Goal: Find specific page/section: Find specific page/section

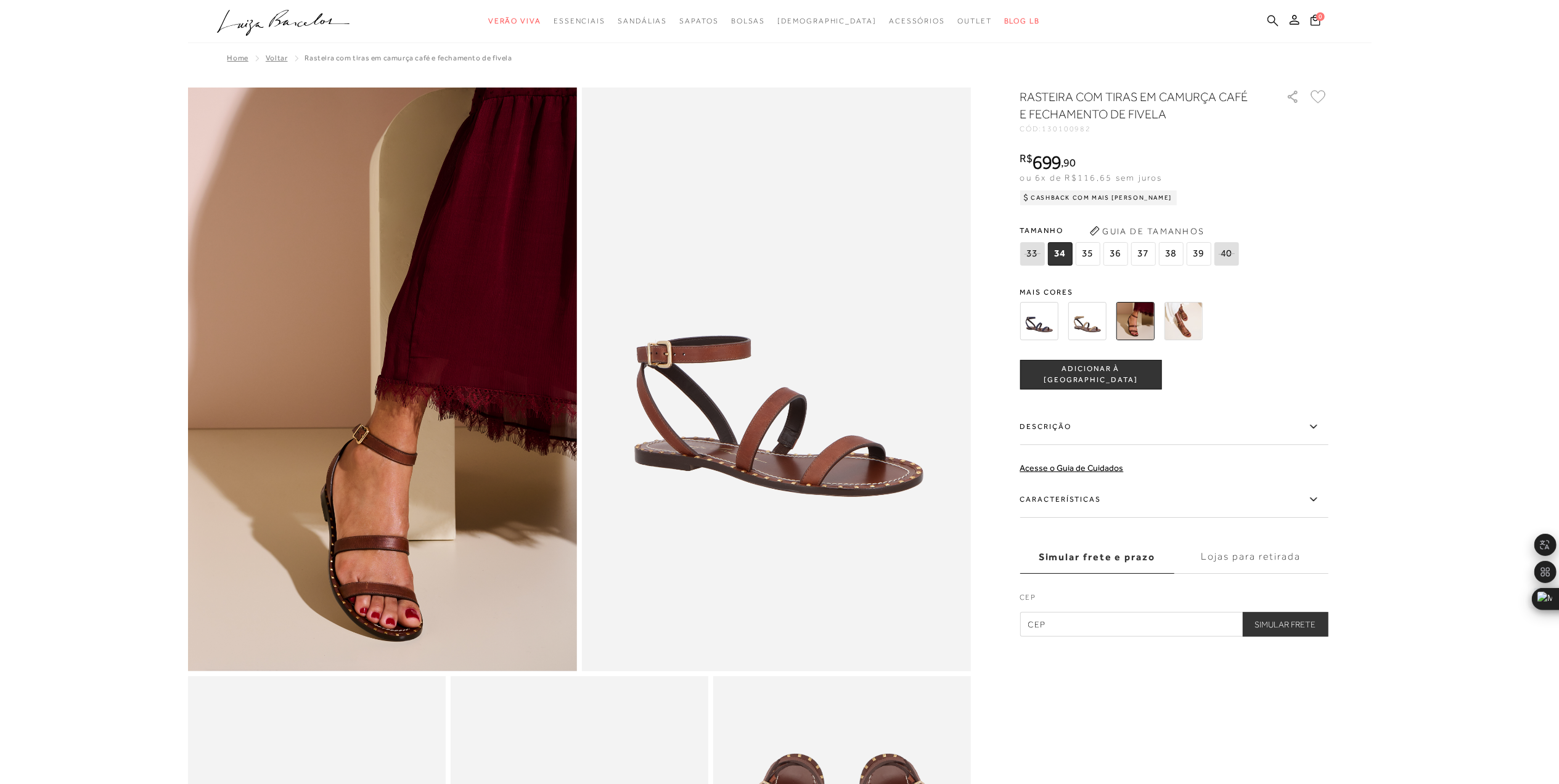
click at [1269, 20] on icon at bounding box center [1273, 21] width 11 height 12
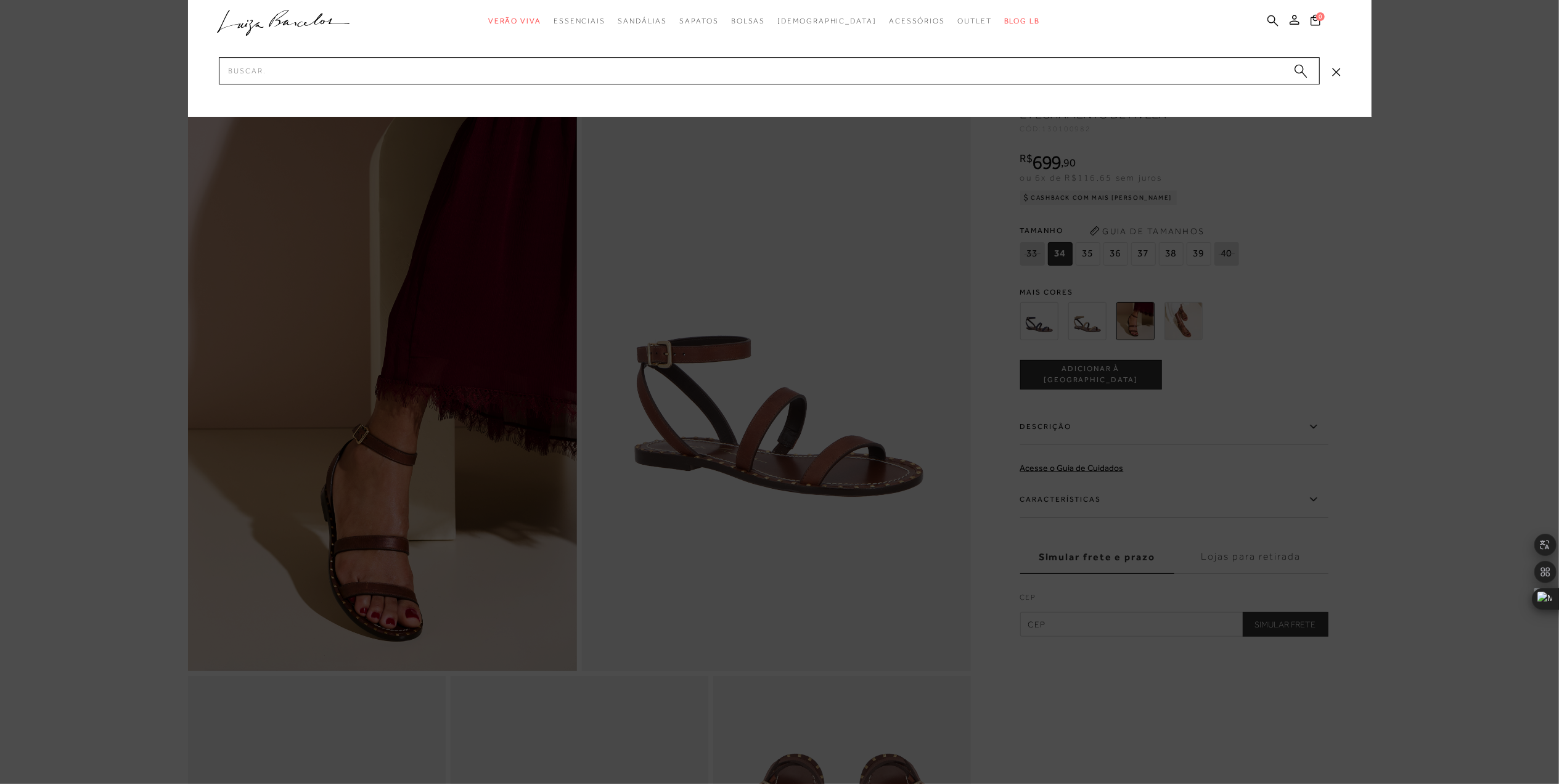
click at [1269, 18] on icon at bounding box center [1273, 21] width 11 height 12
paste input "13400037-1"
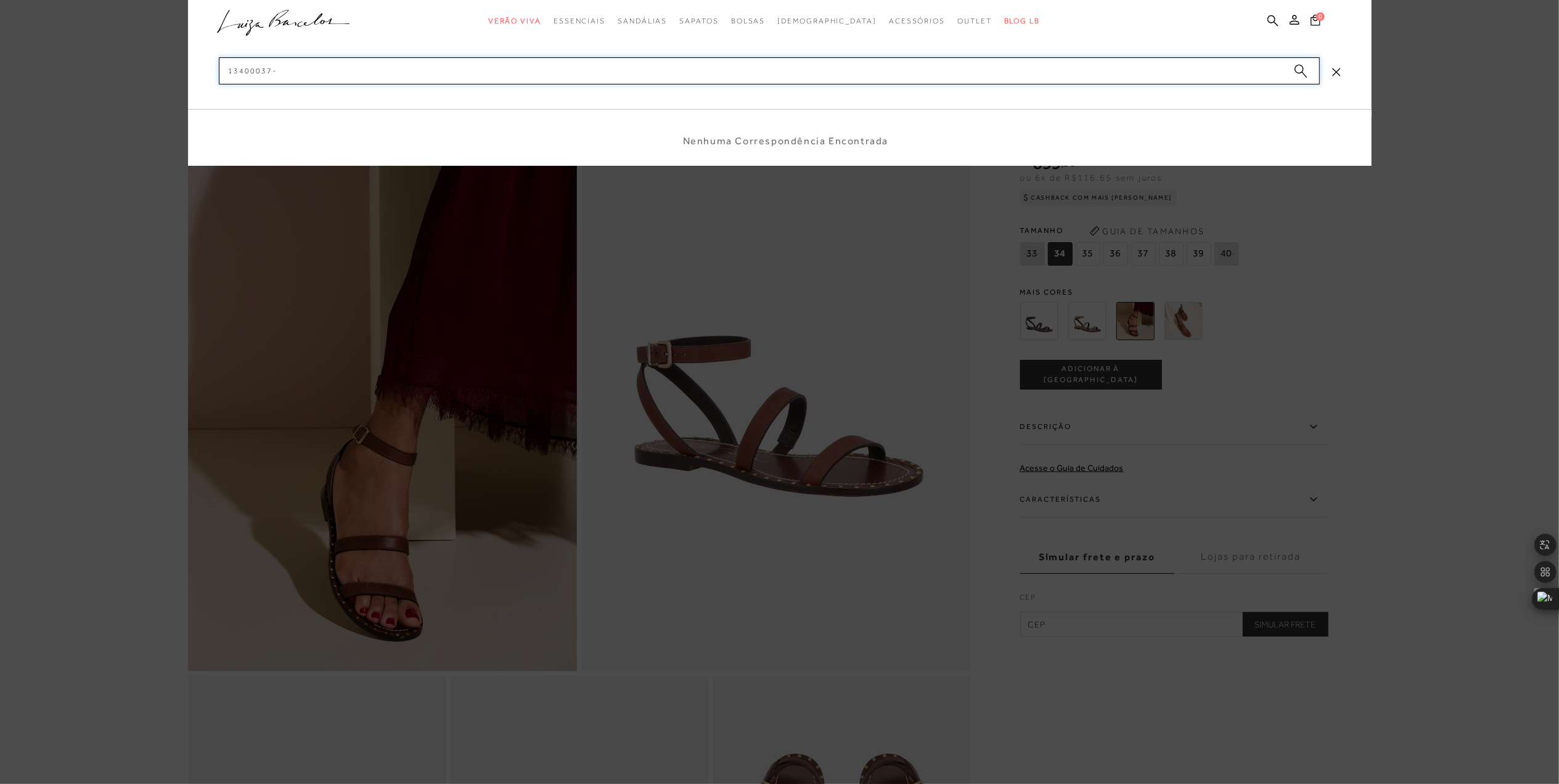
type input "13400037"
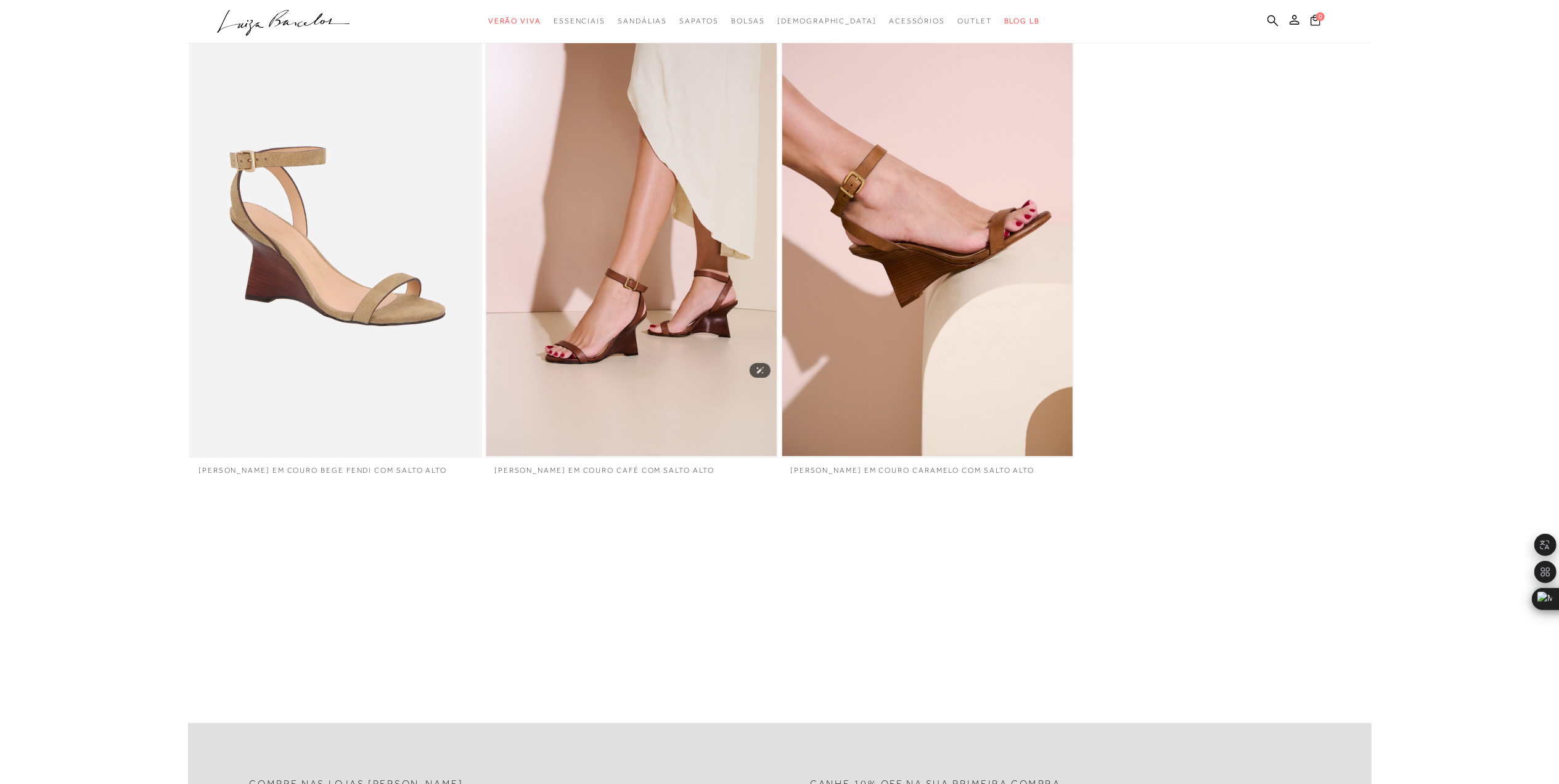
scroll to position [164, 0]
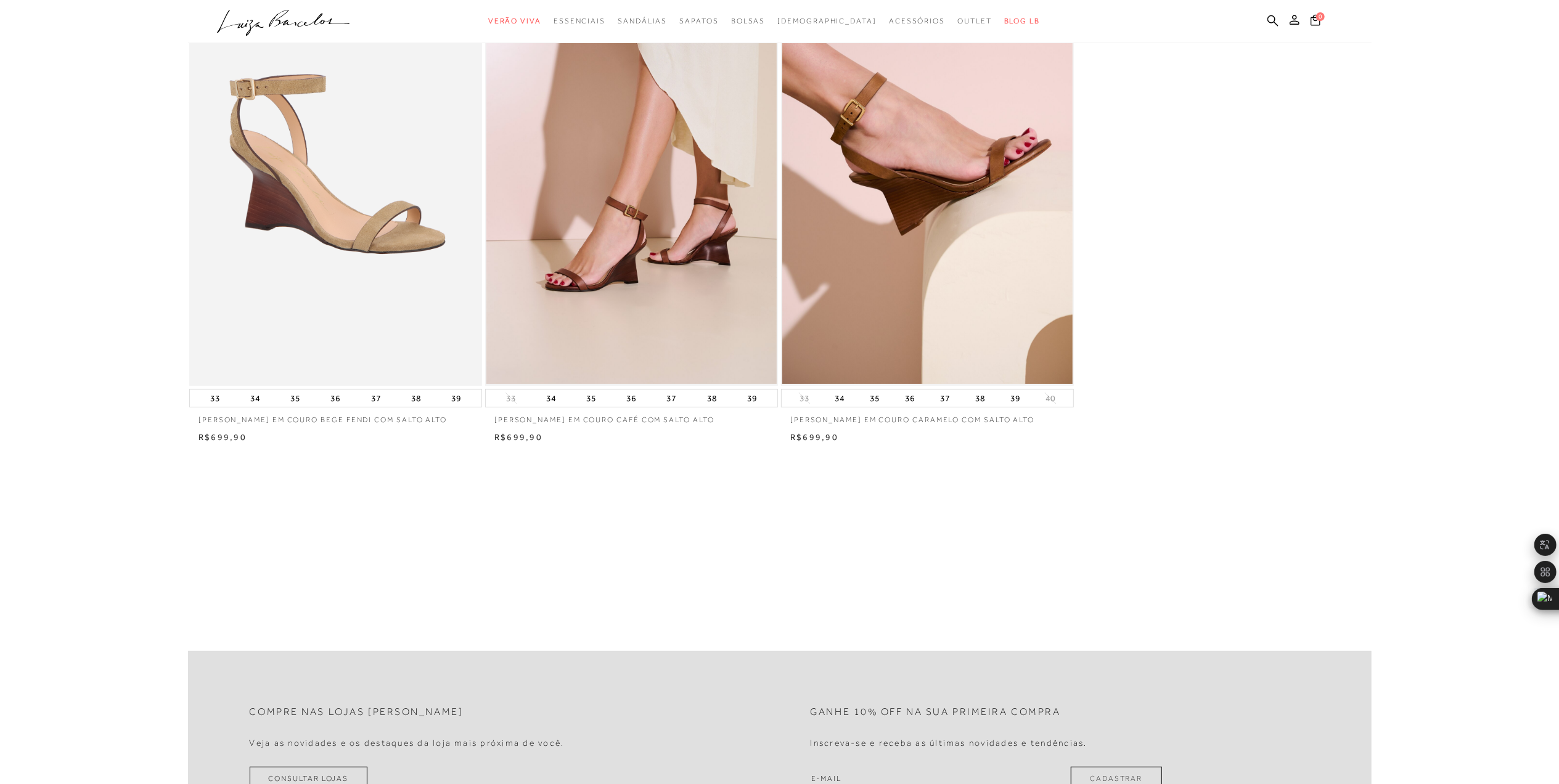
click at [1266, 15] on ul ".a{fill-rule:evenodd;} Verão Viva Em alta Favoritos das Influenciadoras Apostas…" at bounding box center [771, 21] width 1107 height 23
click at [1271, 18] on icon at bounding box center [1273, 21] width 11 height 12
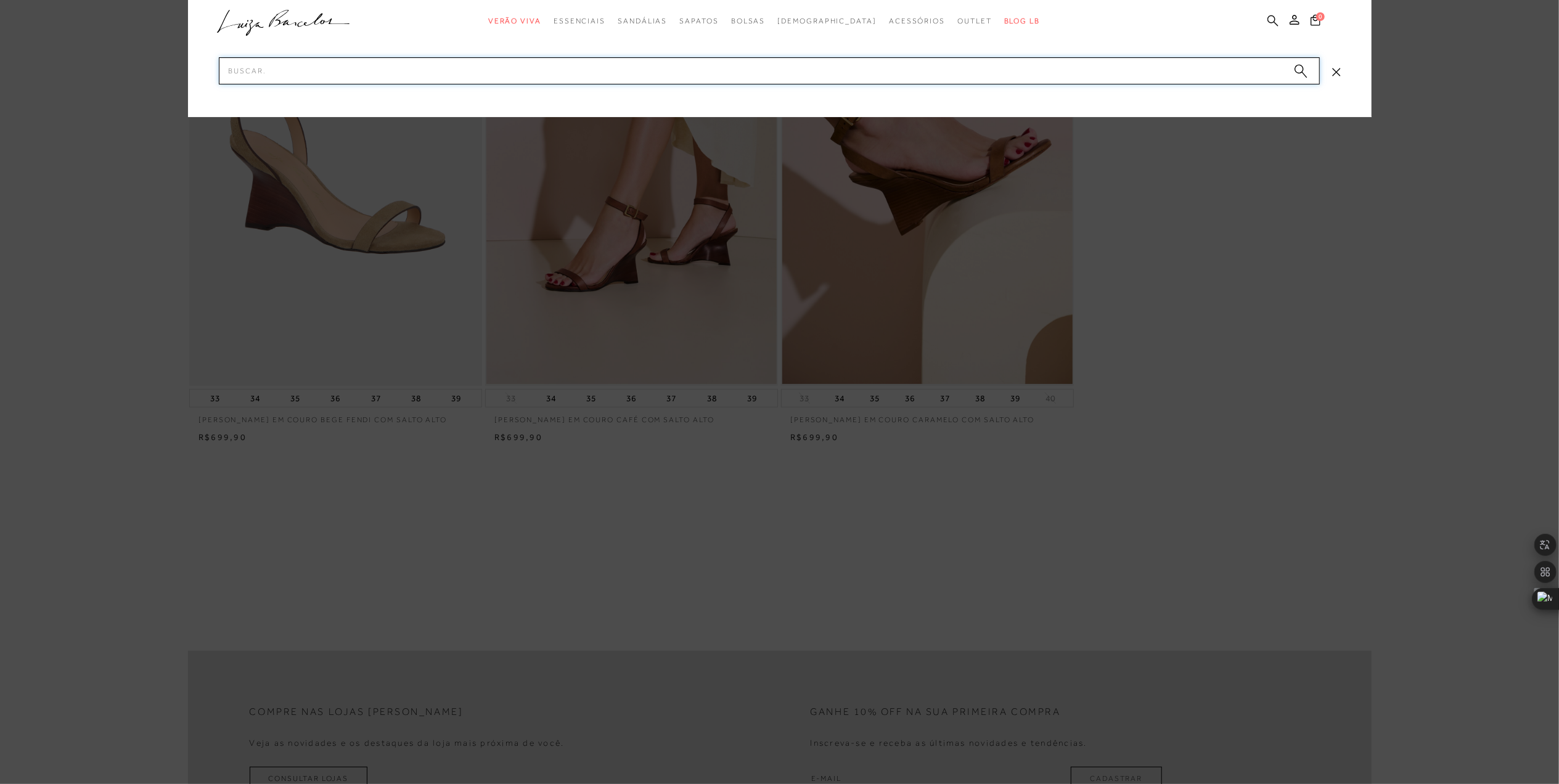
paste input "13400037-1"
type input "13400037"
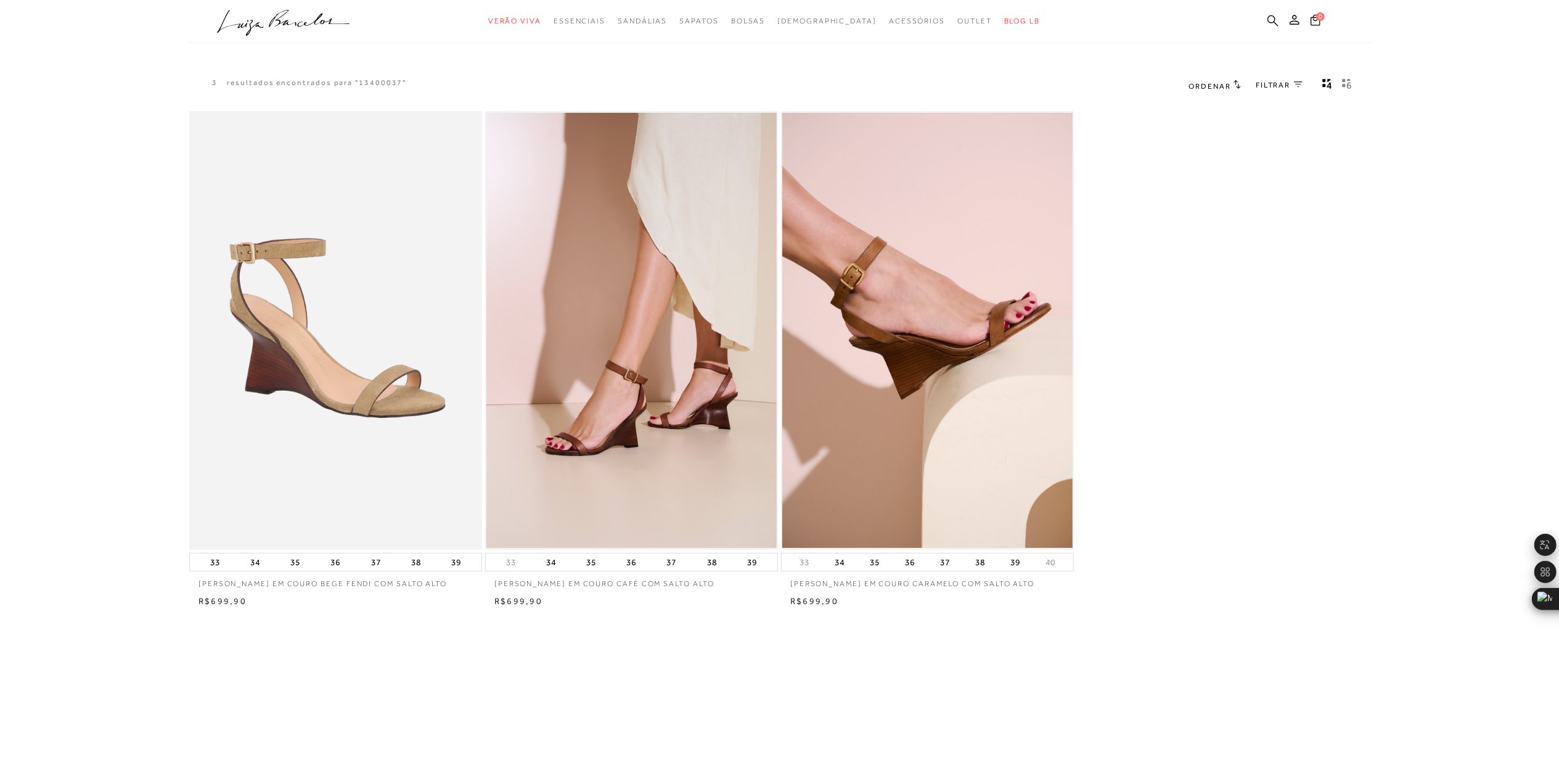
click at [1272, 26] on icon at bounding box center [1273, 21] width 11 height 12
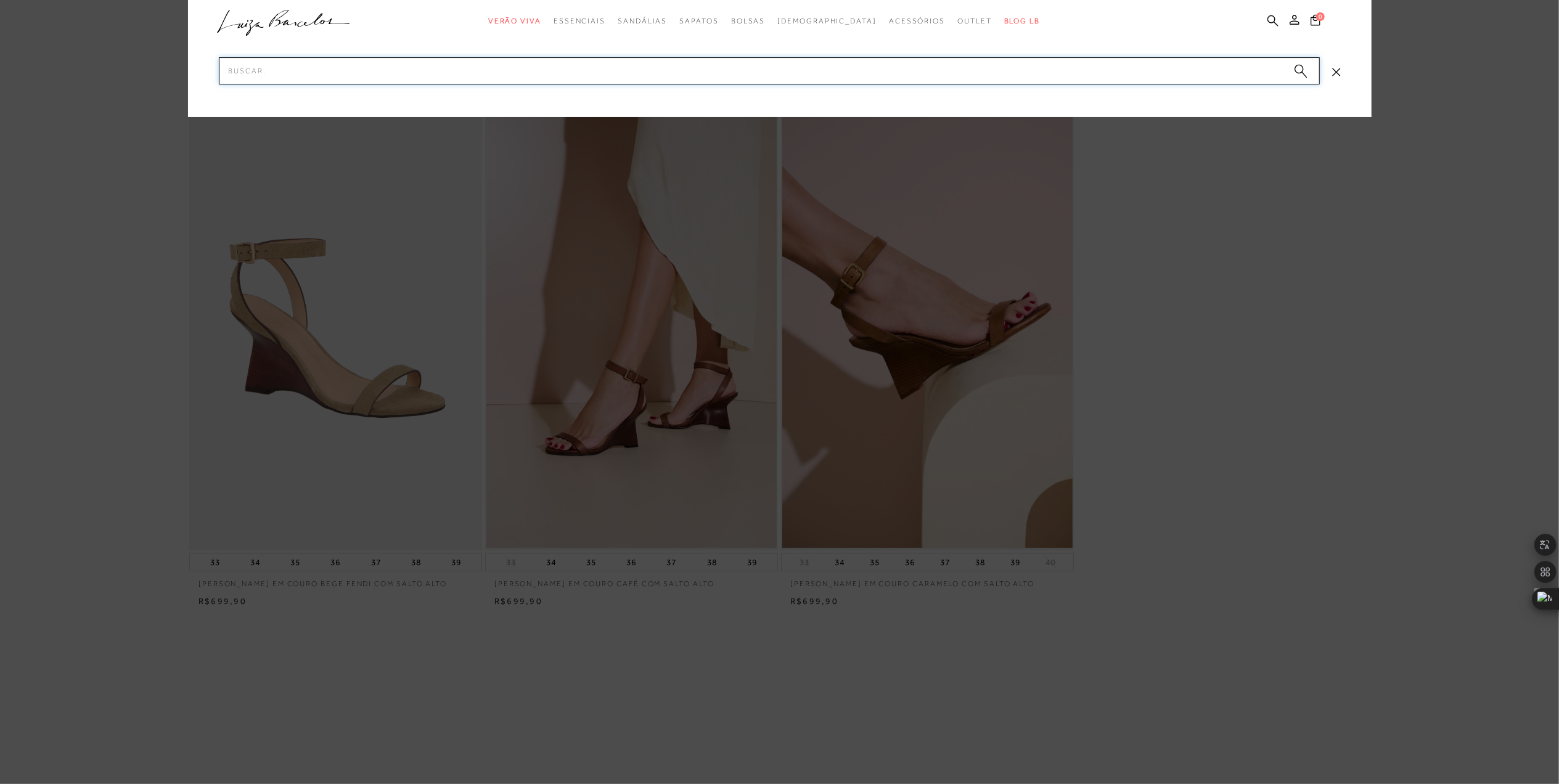
paste input "11530058-2"
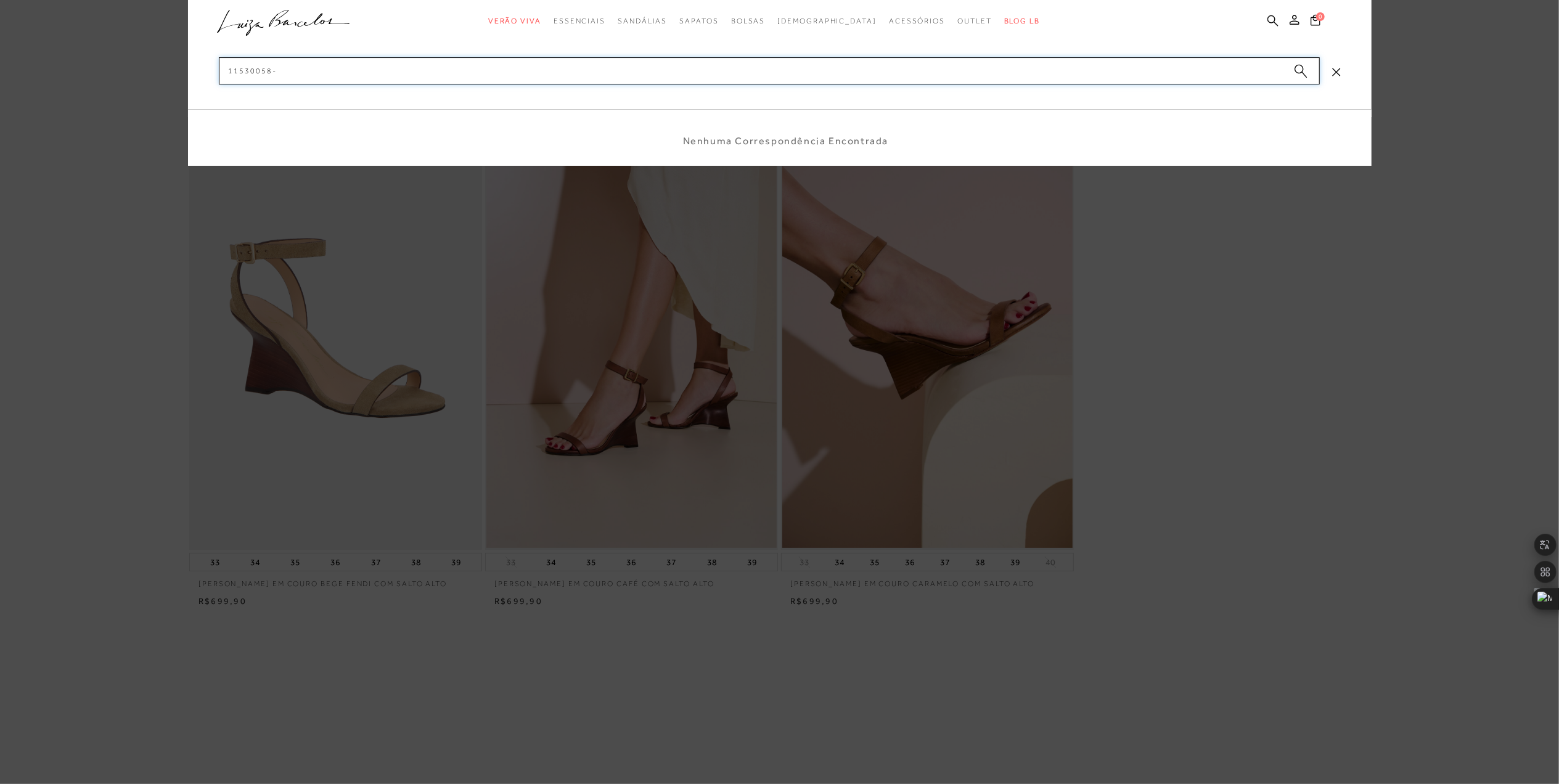
type input "11530058"
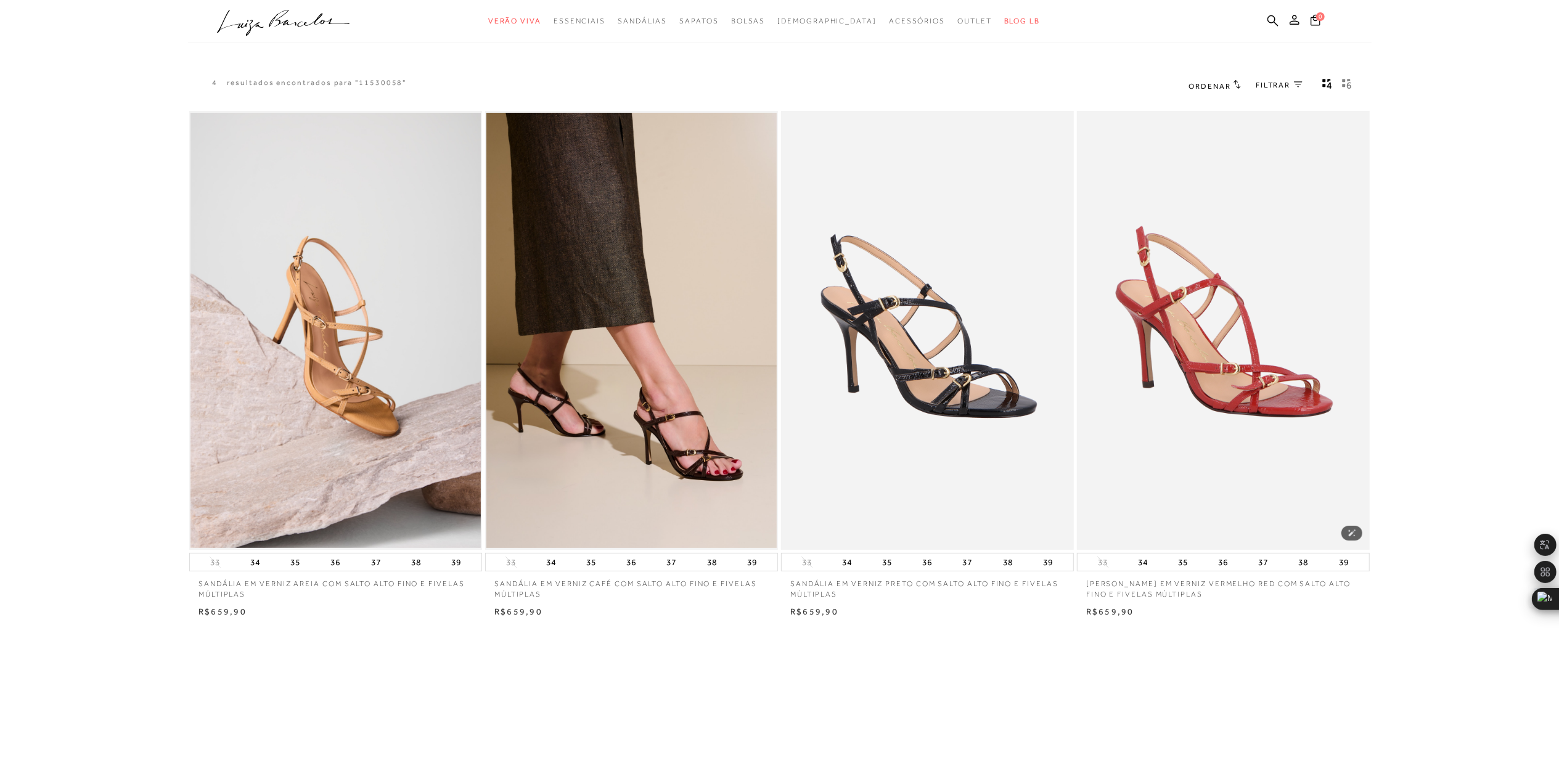
click at [1184, 386] on img at bounding box center [1223, 331] width 290 height 436
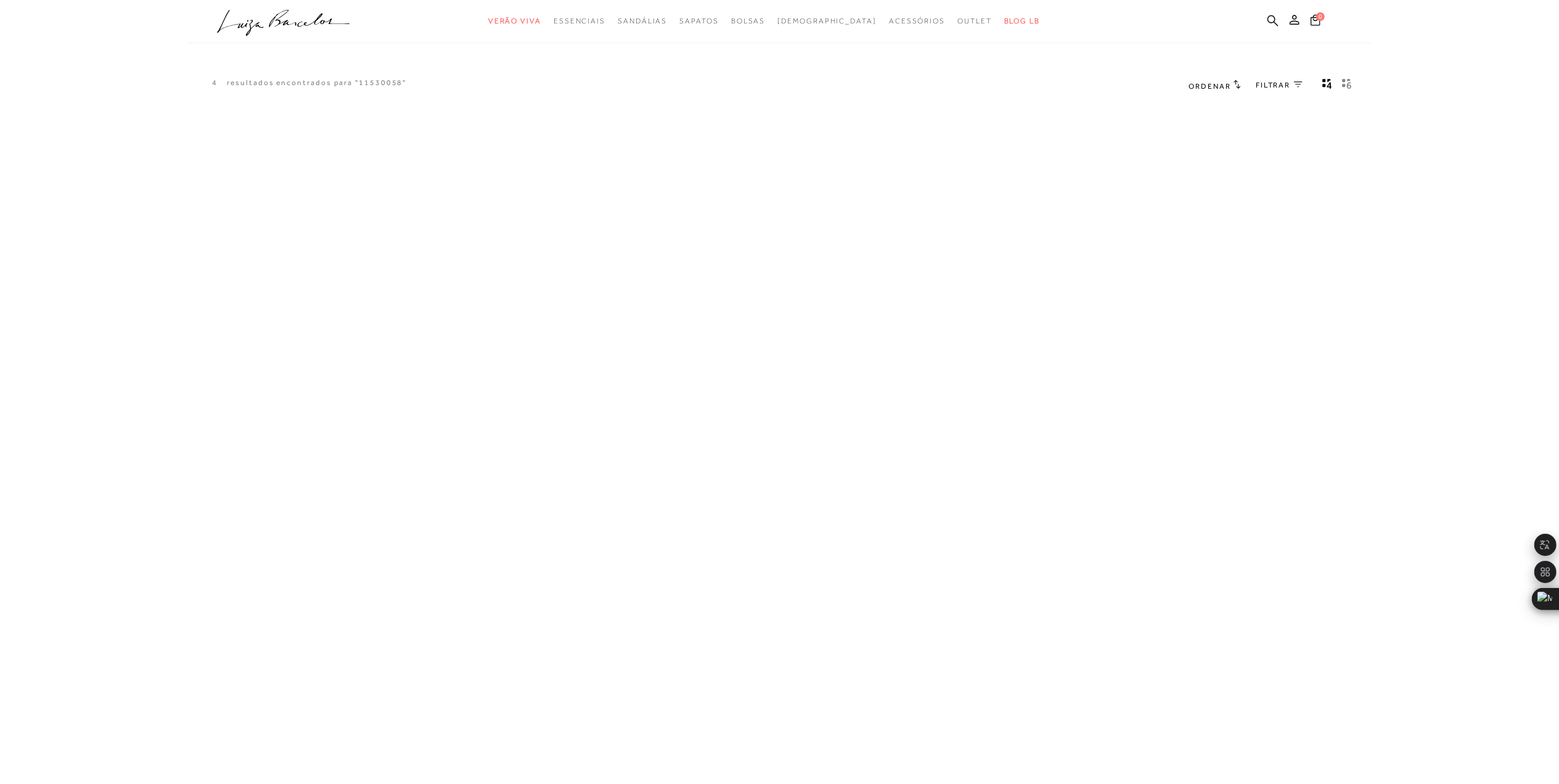
click at [1185, 386] on div "A página Coleção é mostrada na exibição em grade" at bounding box center [780, 294] width 1184 height 370
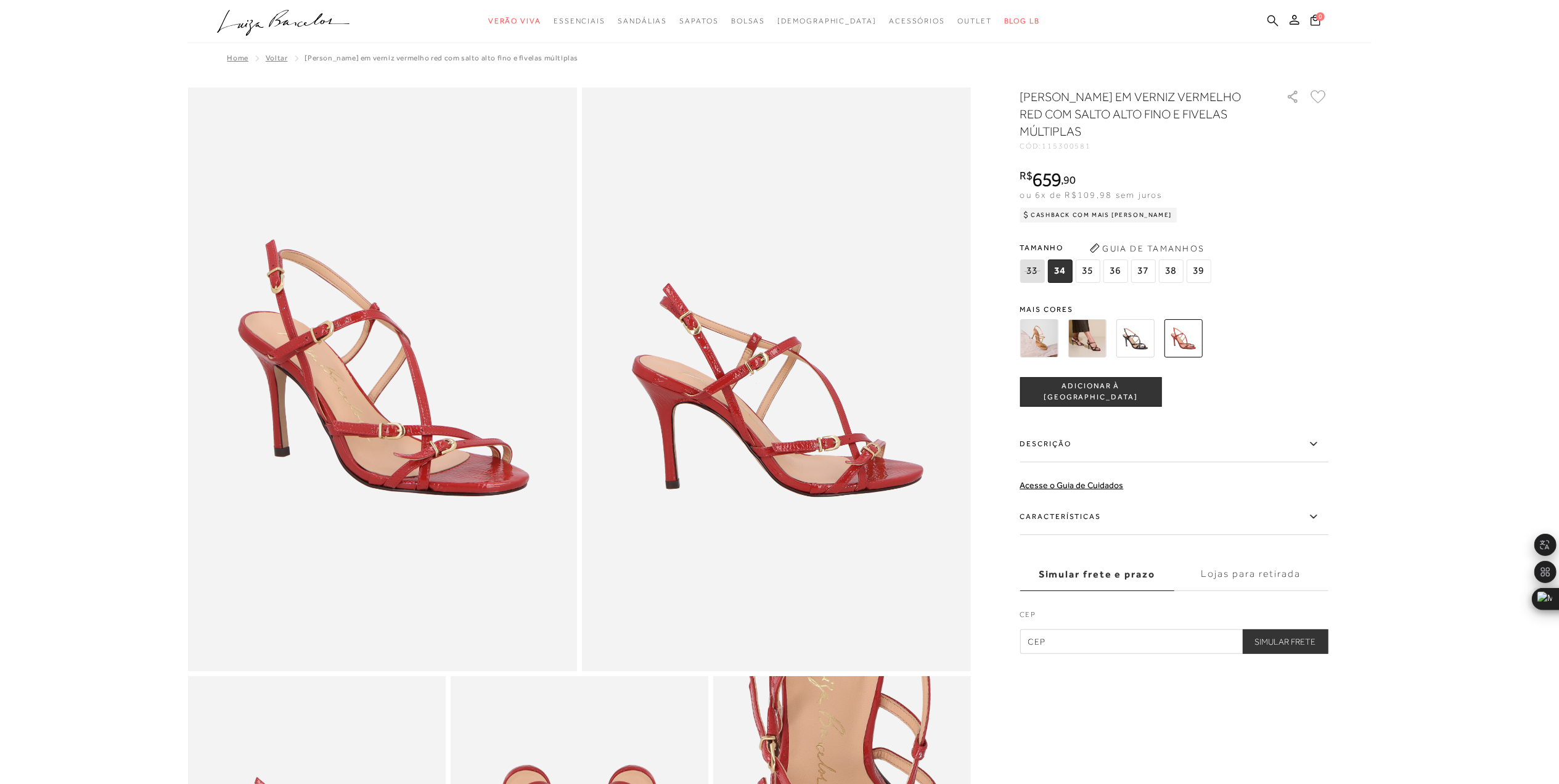
click at [1272, 24] on icon at bounding box center [1273, 21] width 11 height 12
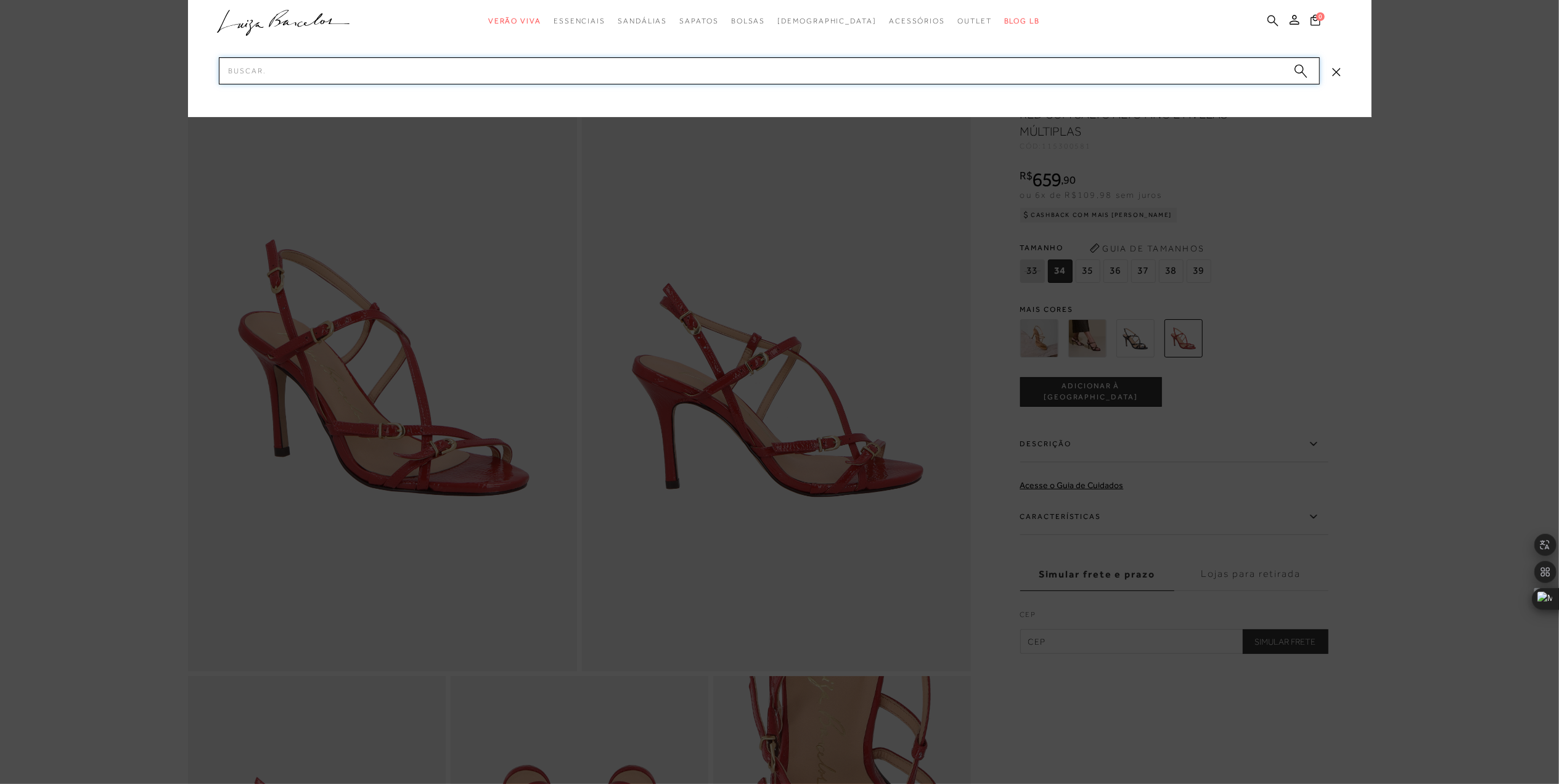
paste input "11600277-3"
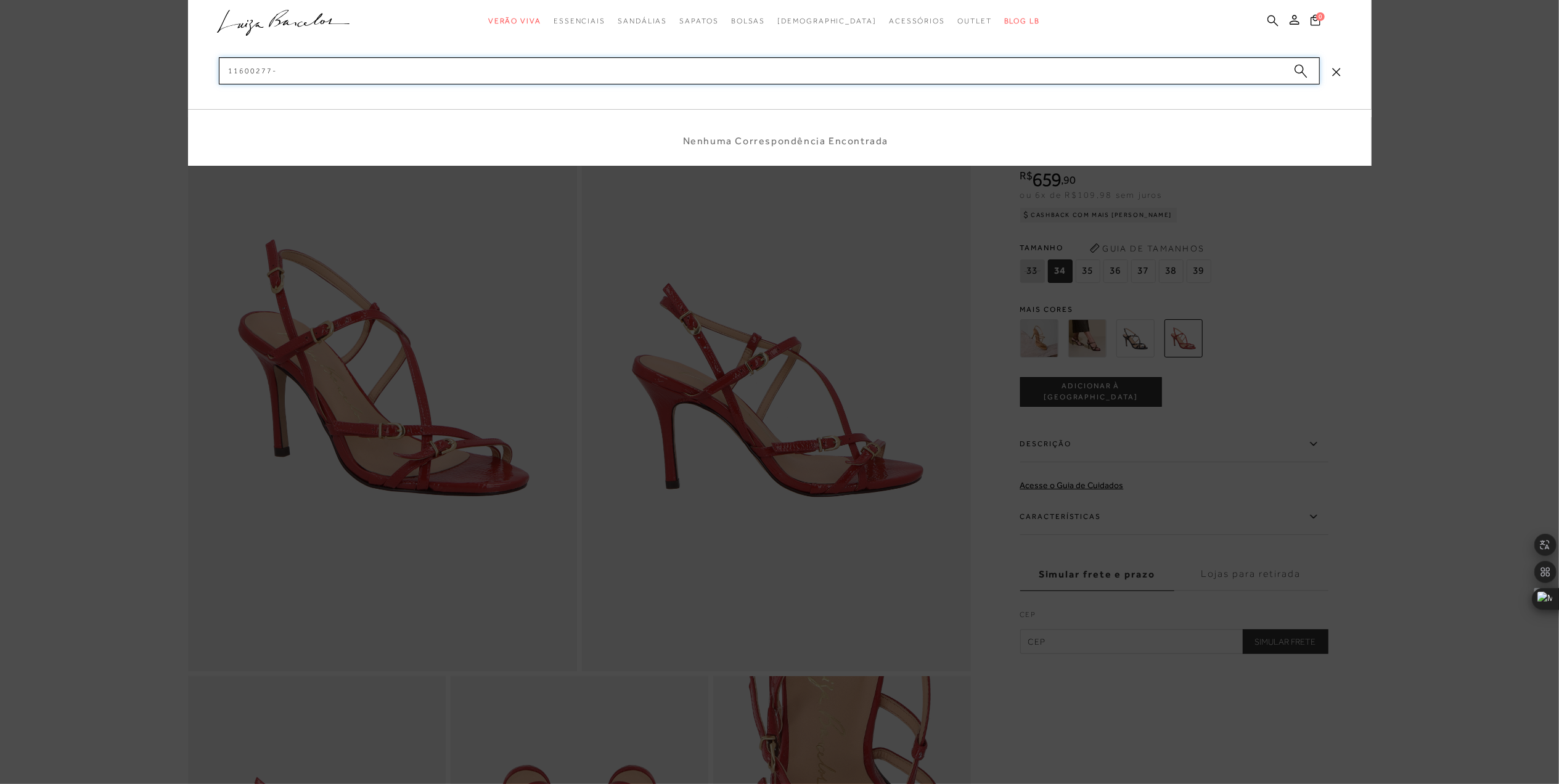
type input "11600277"
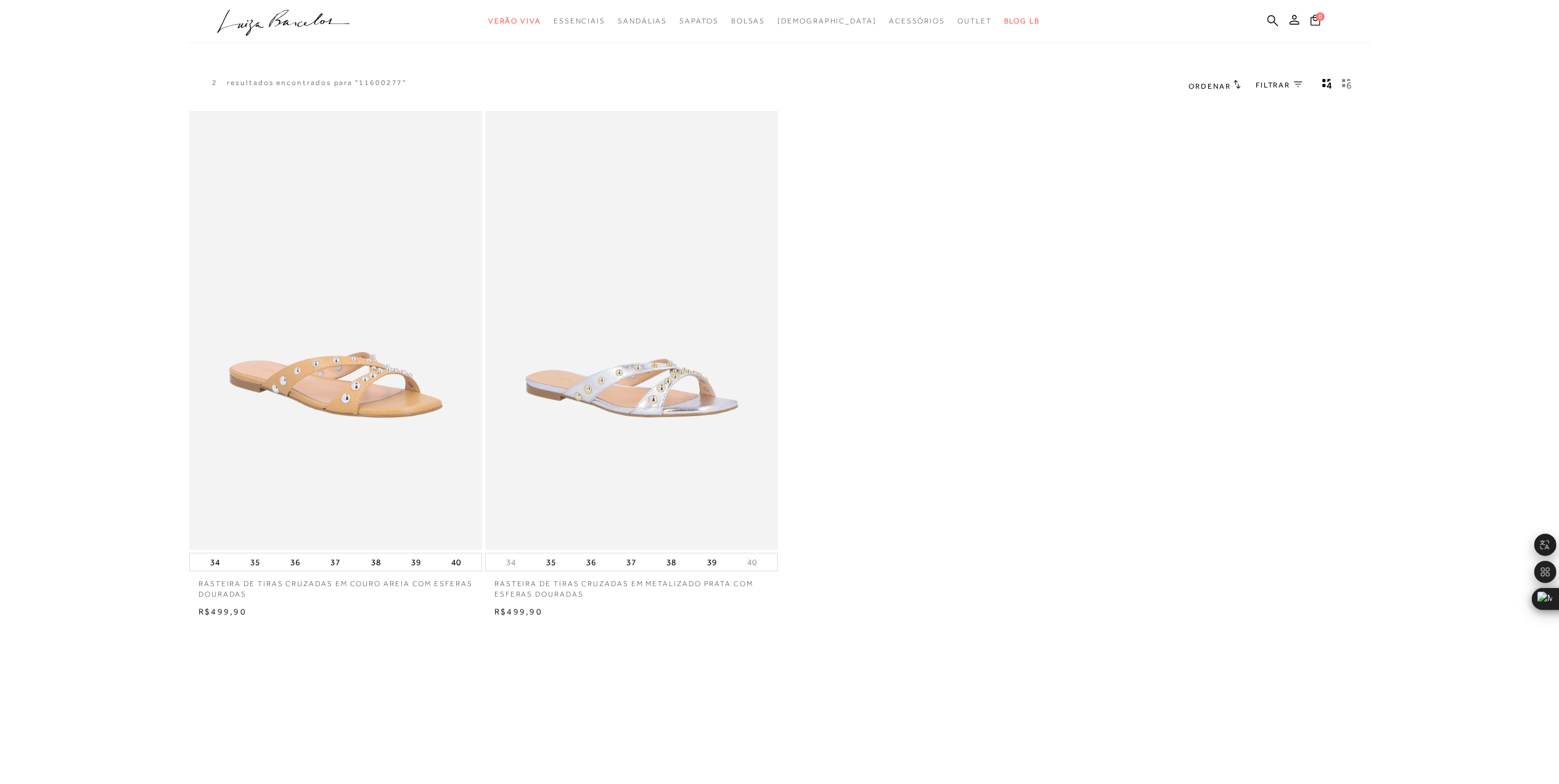
click at [1271, 11] on ul ".a{fill-rule:evenodd;} Verão Viva Em alta Favoritos das Influenciadoras Apostas…" at bounding box center [771, 21] width 1107 height 23
click at [1274, 16] on icon at bounding box center [1273, 20] width 11 height 11
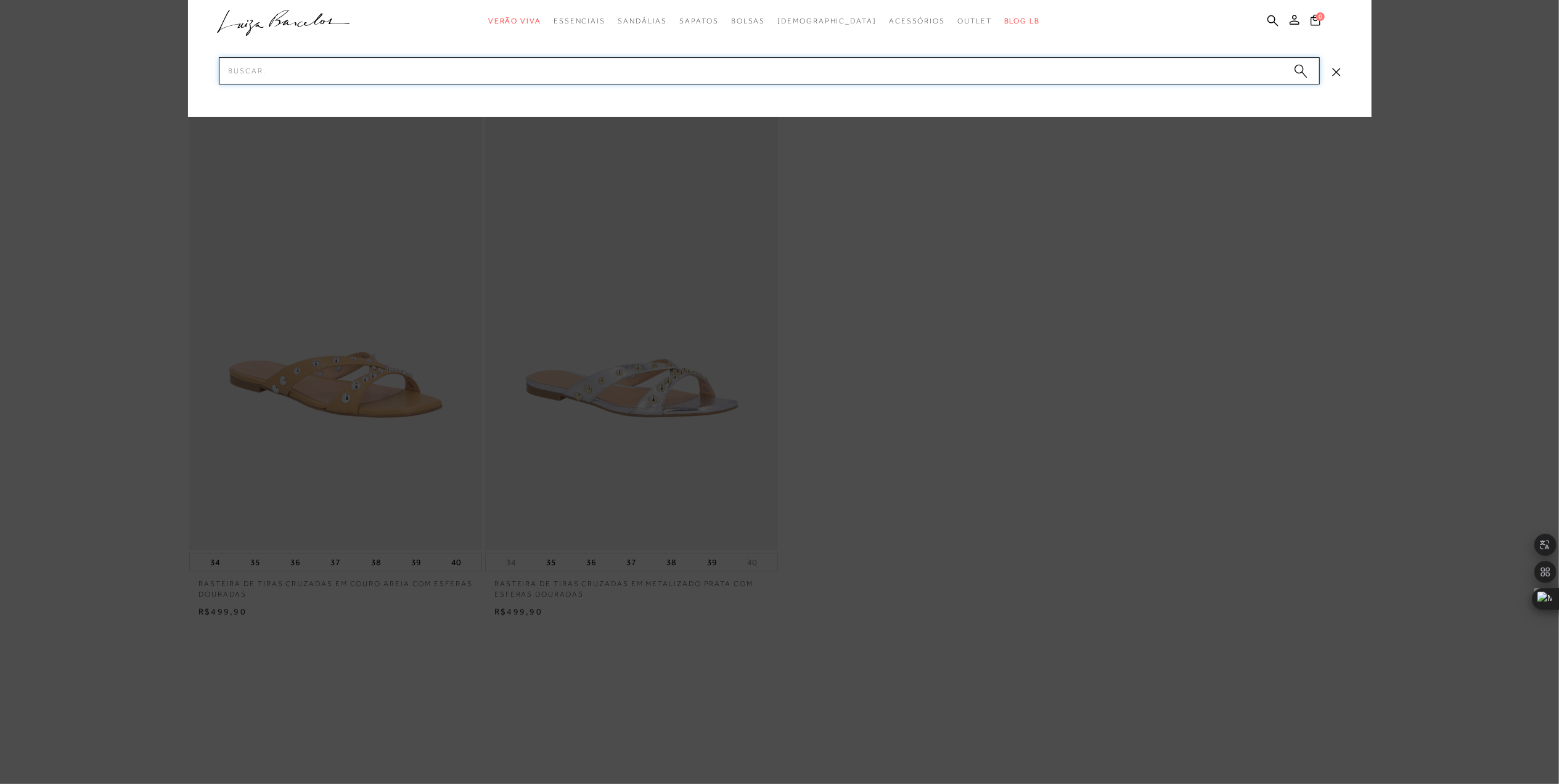
paste input "12920057-3"
type input "12920057"
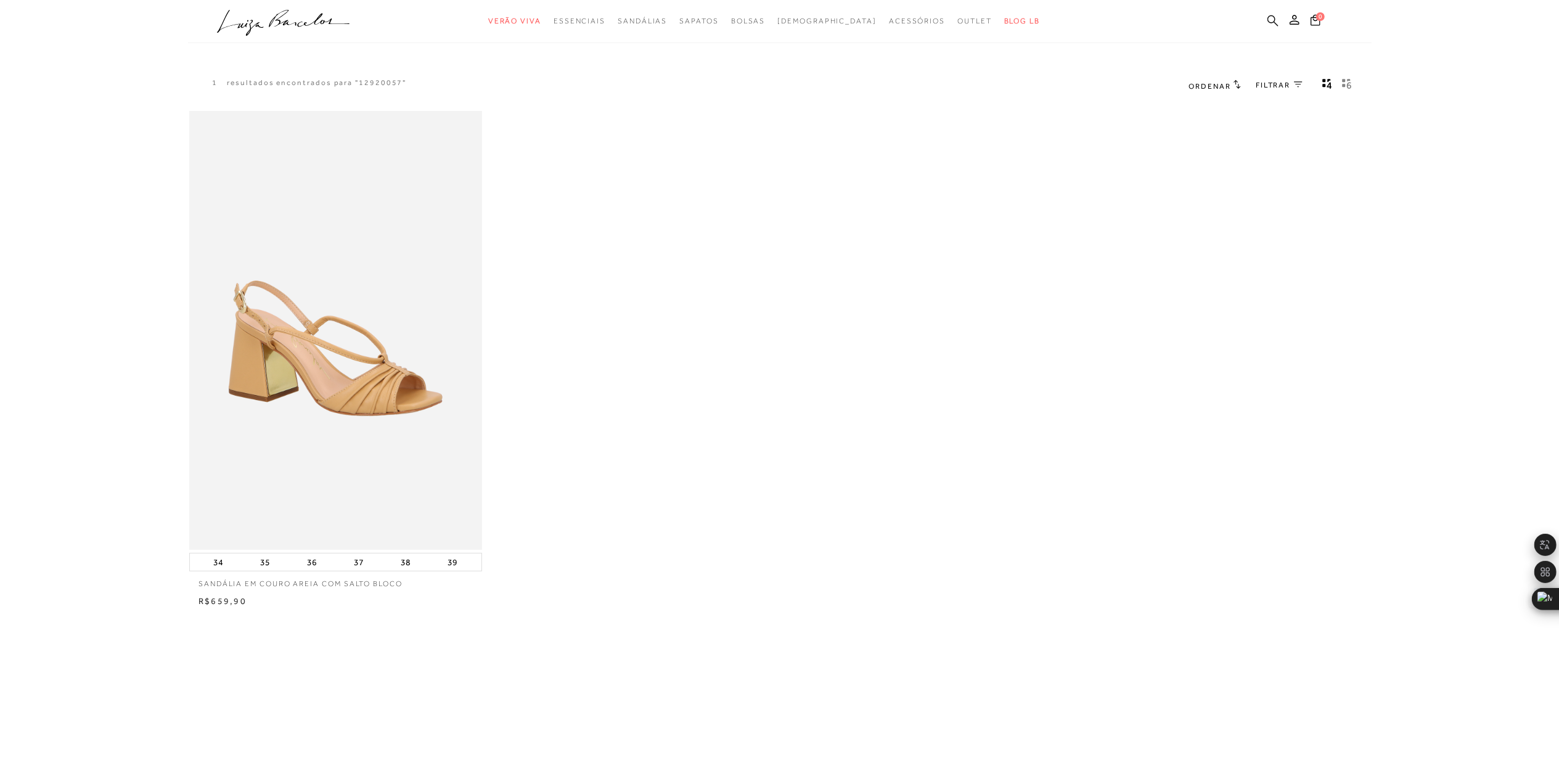
click at [1269, 26] on icon at bounding box center [1273, 21] width 11 height 12
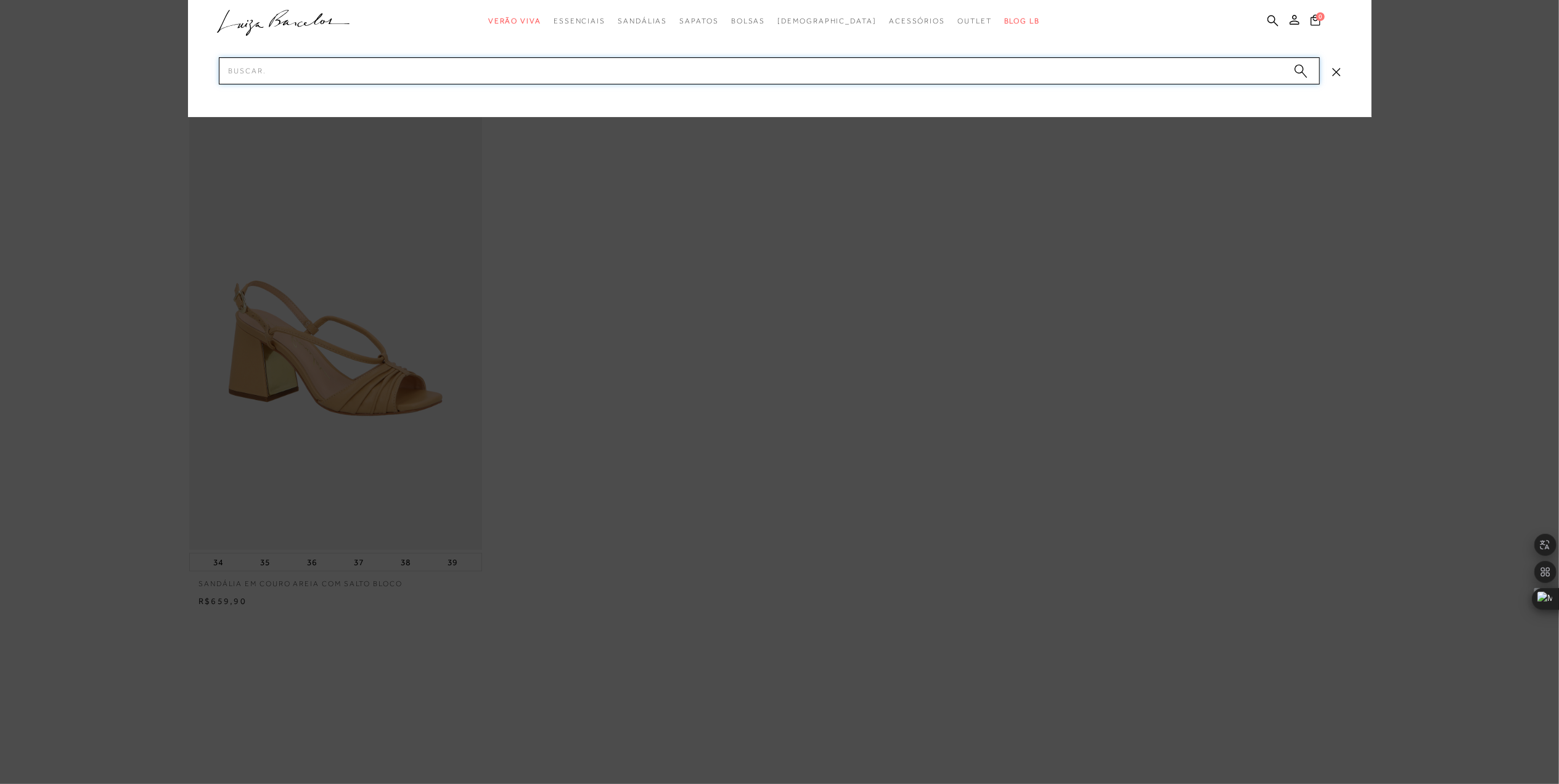
paste input "13680008-11"
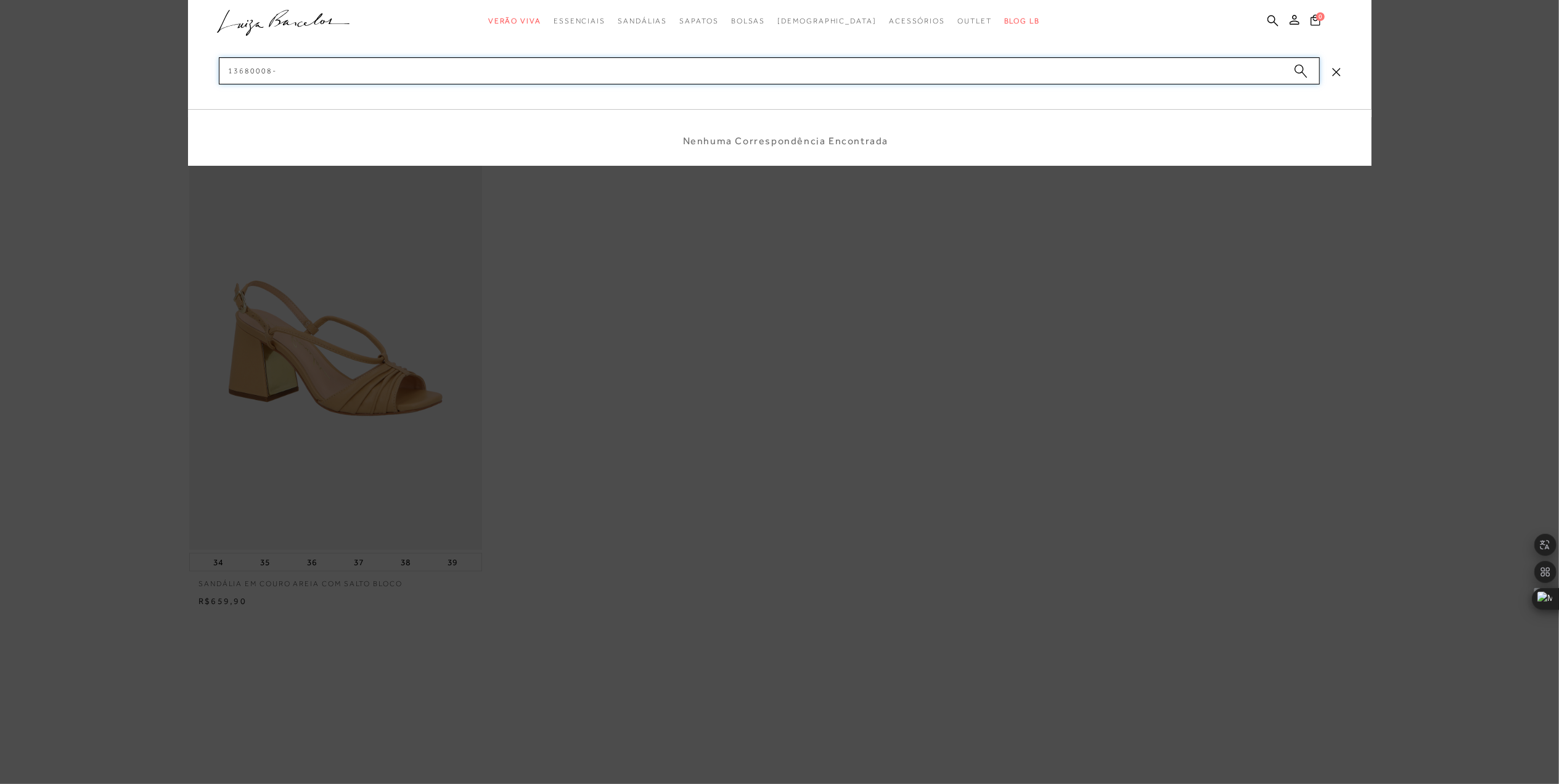
type input "13680008"
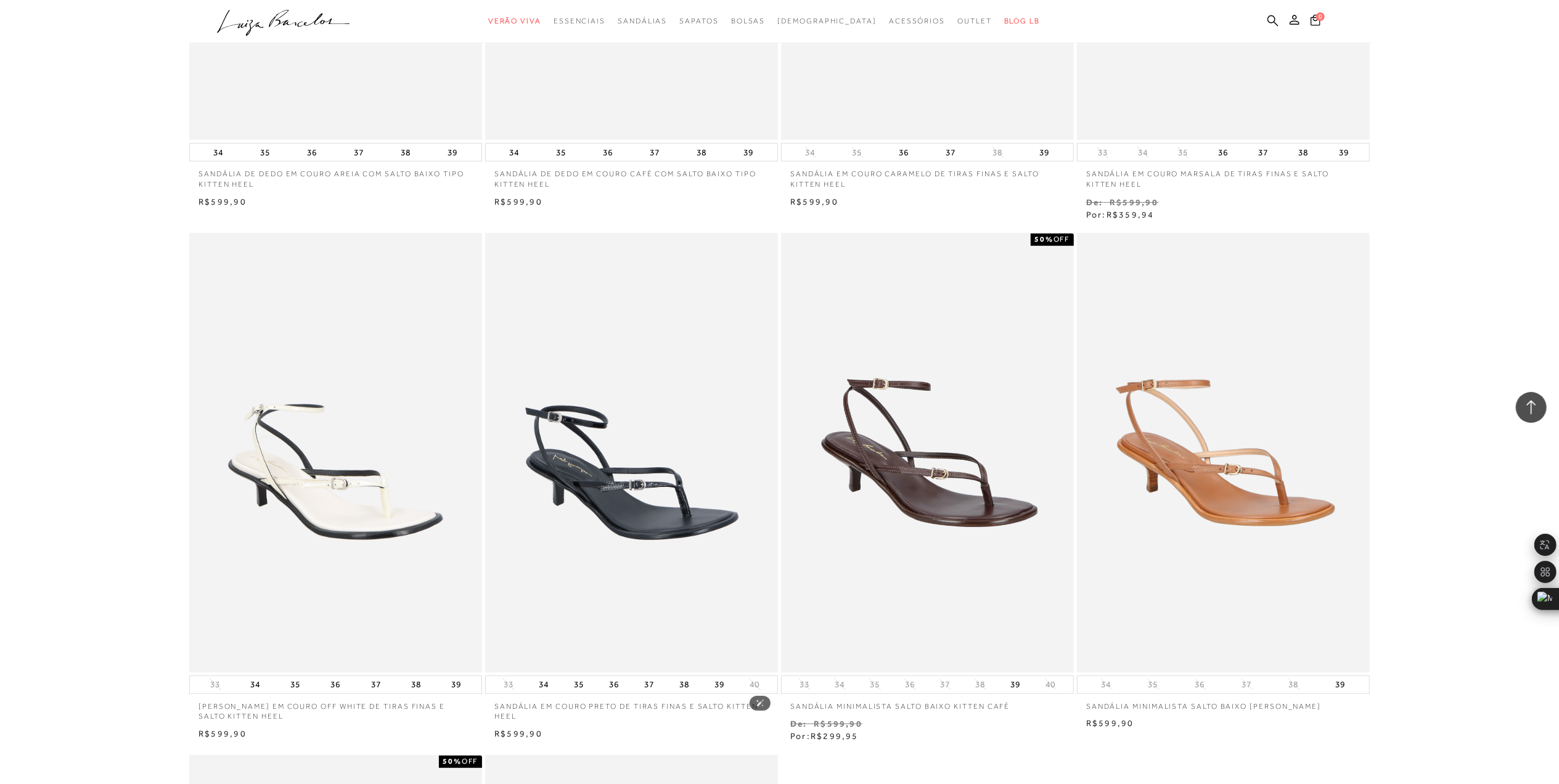
scroll to position [657, 0]
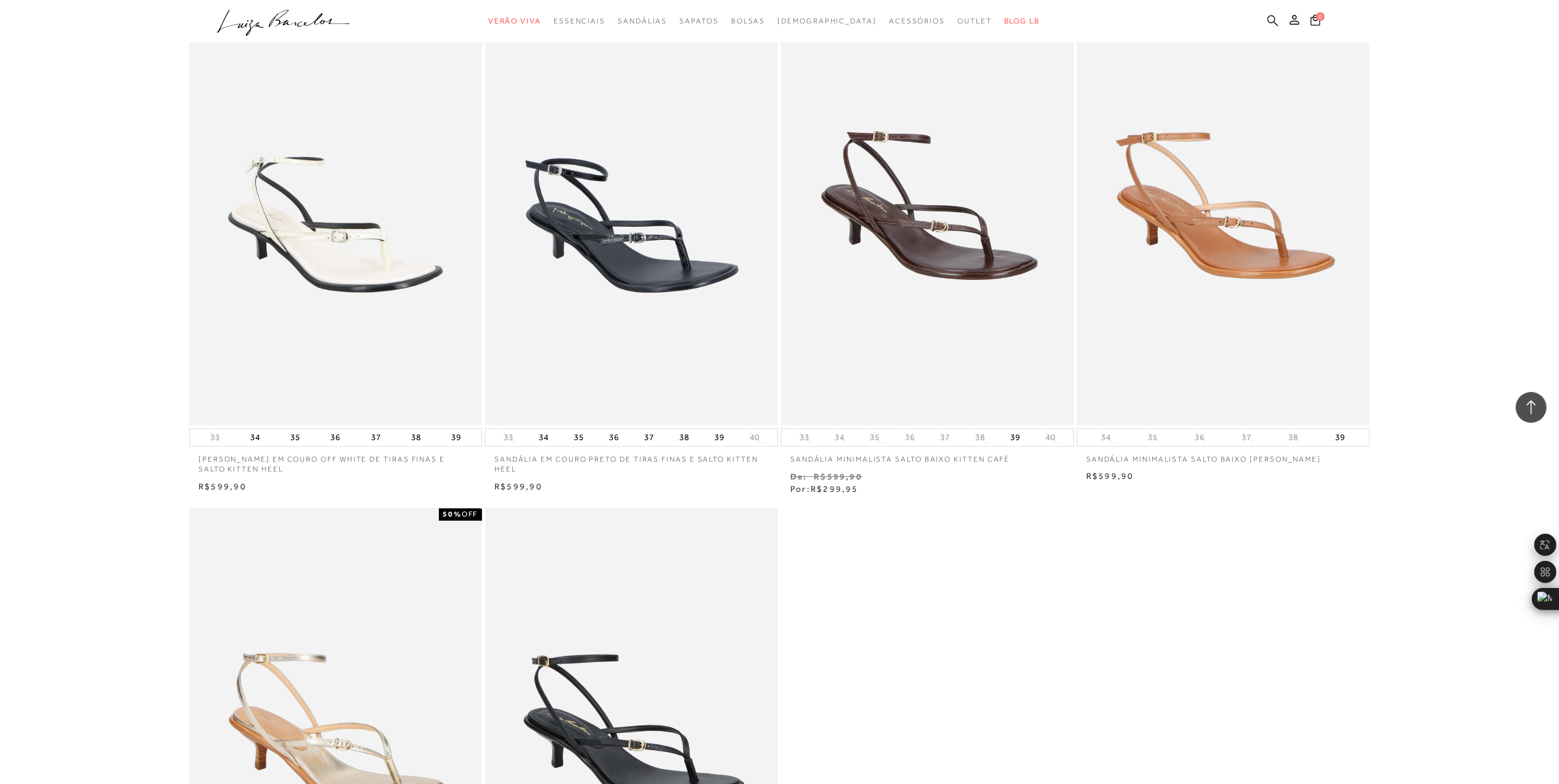
click at [1271, 18] on icon at bounding box center [1273, 21] width 11 height 12
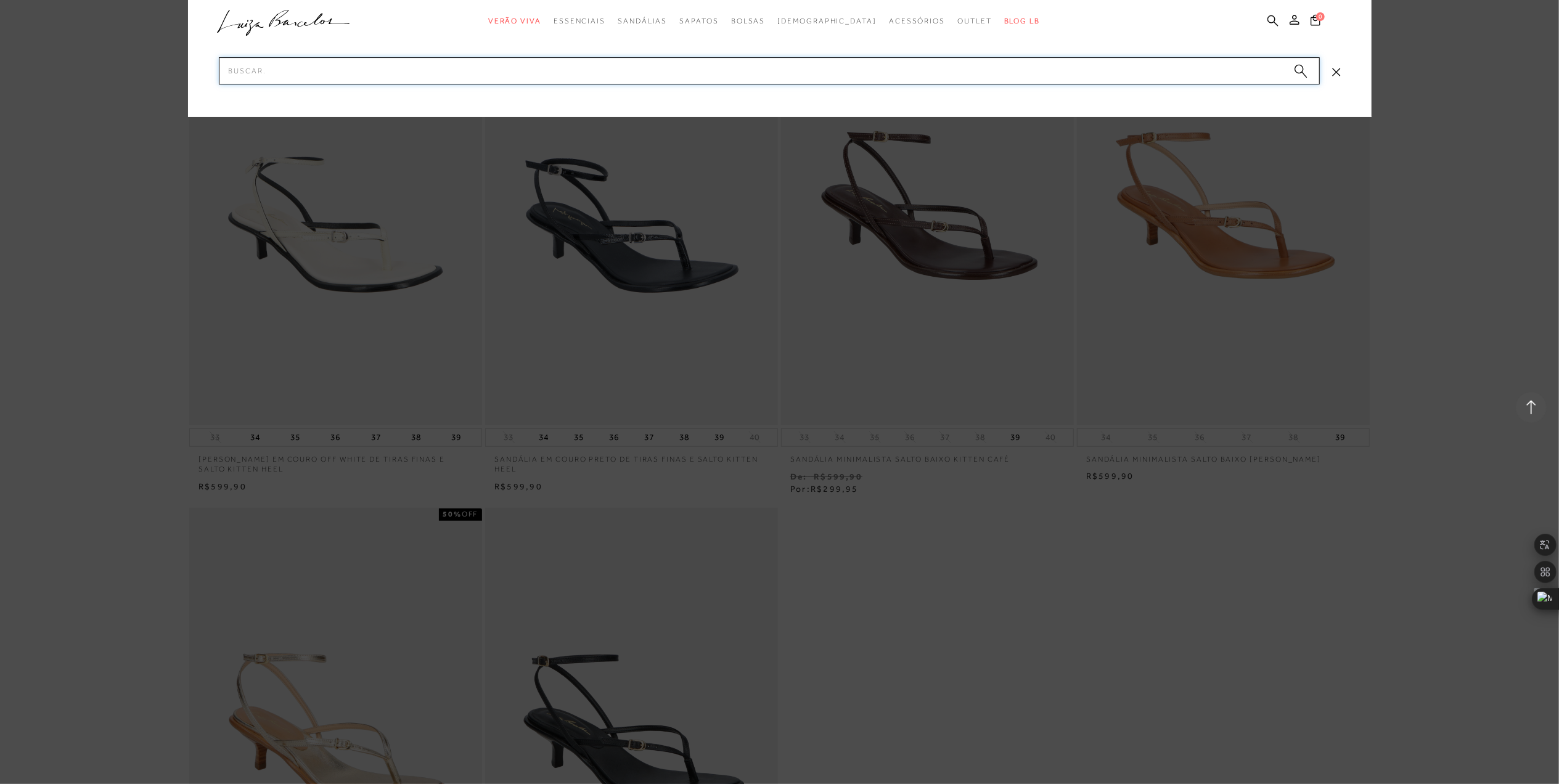
paste input "11530058-1"
type input "11530058"
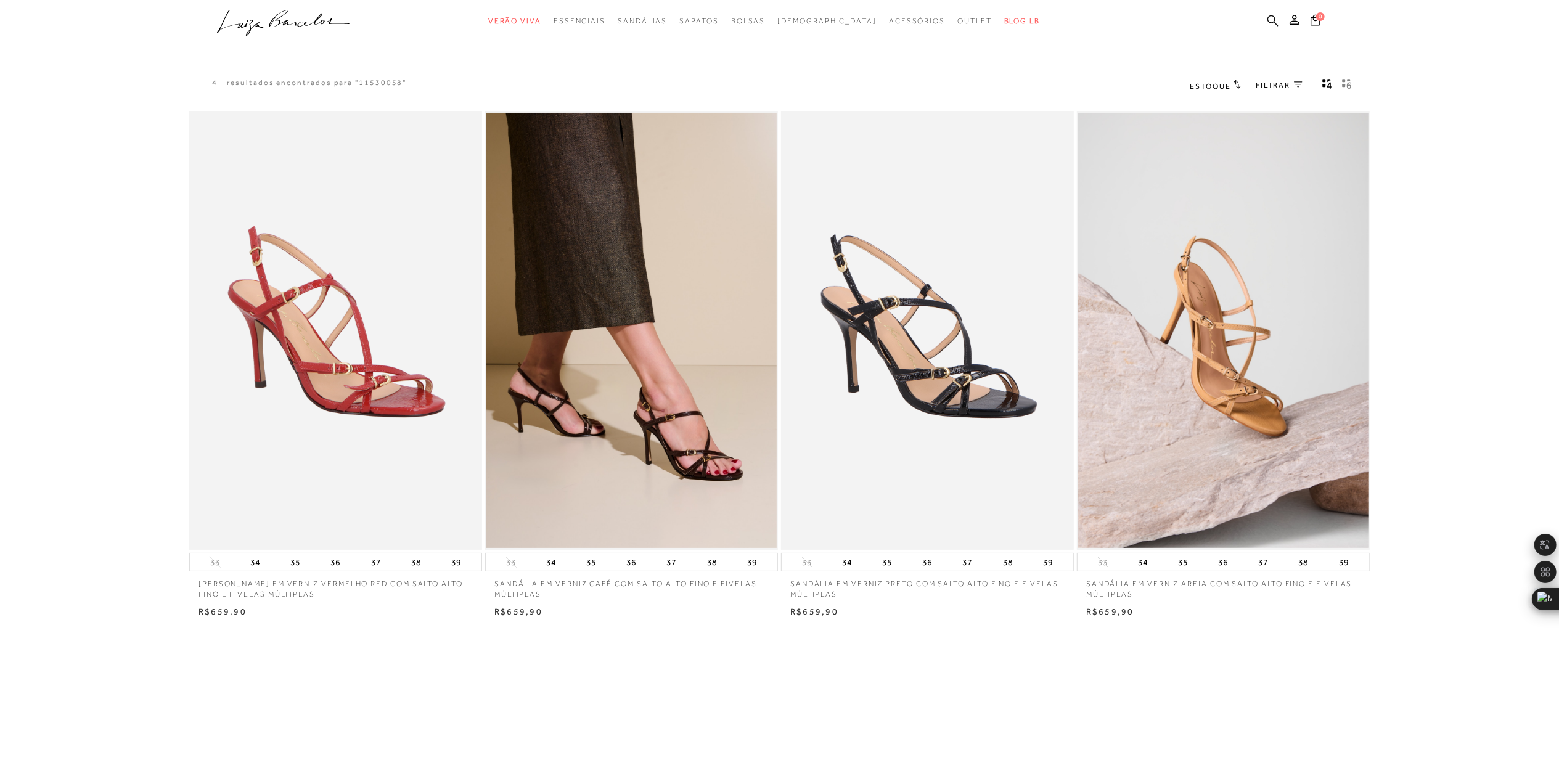
click at [1273, 16] on icon at bounding box center [1273, 20] width 11 height 11
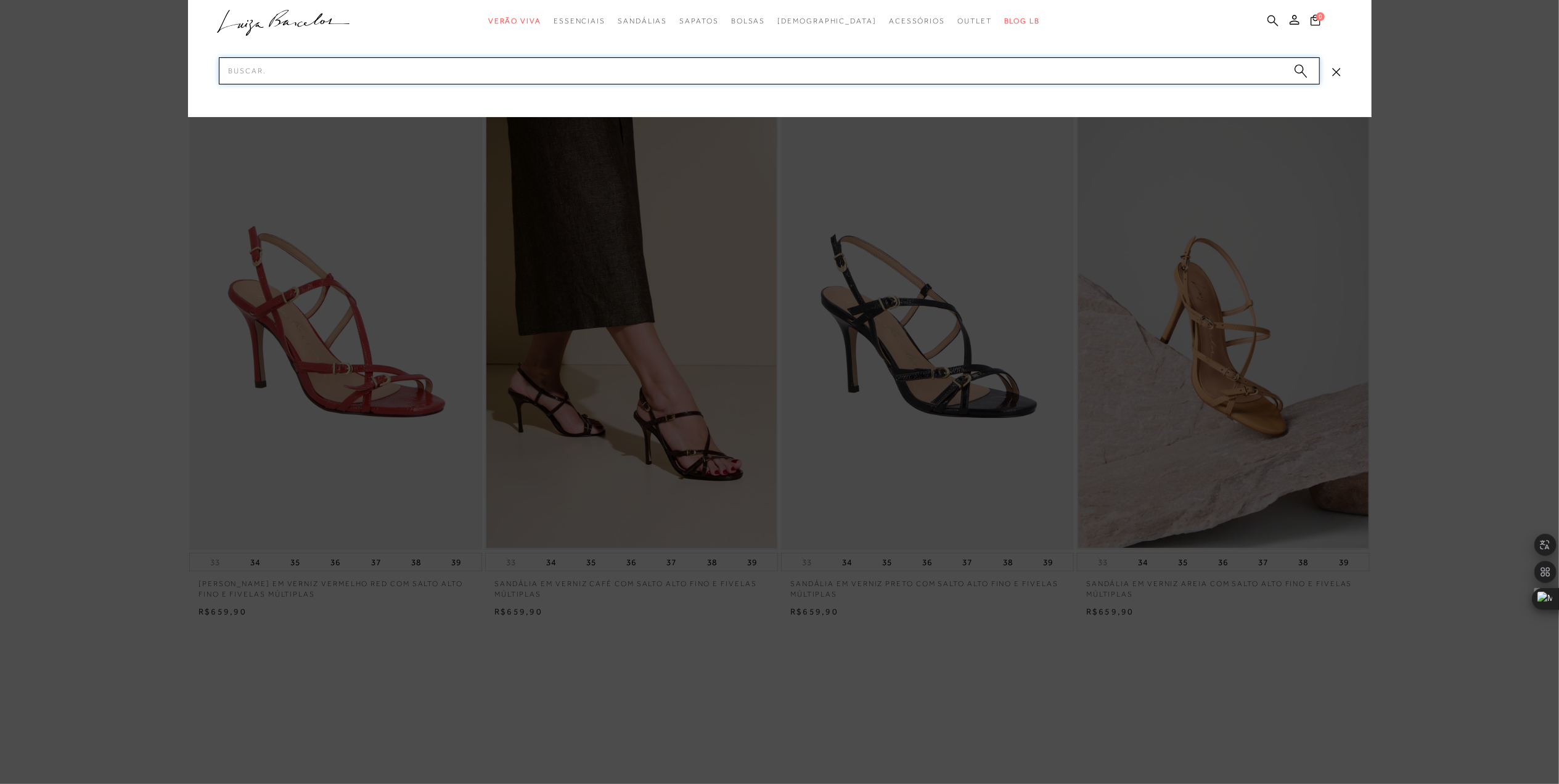
paste input "12350235-3"
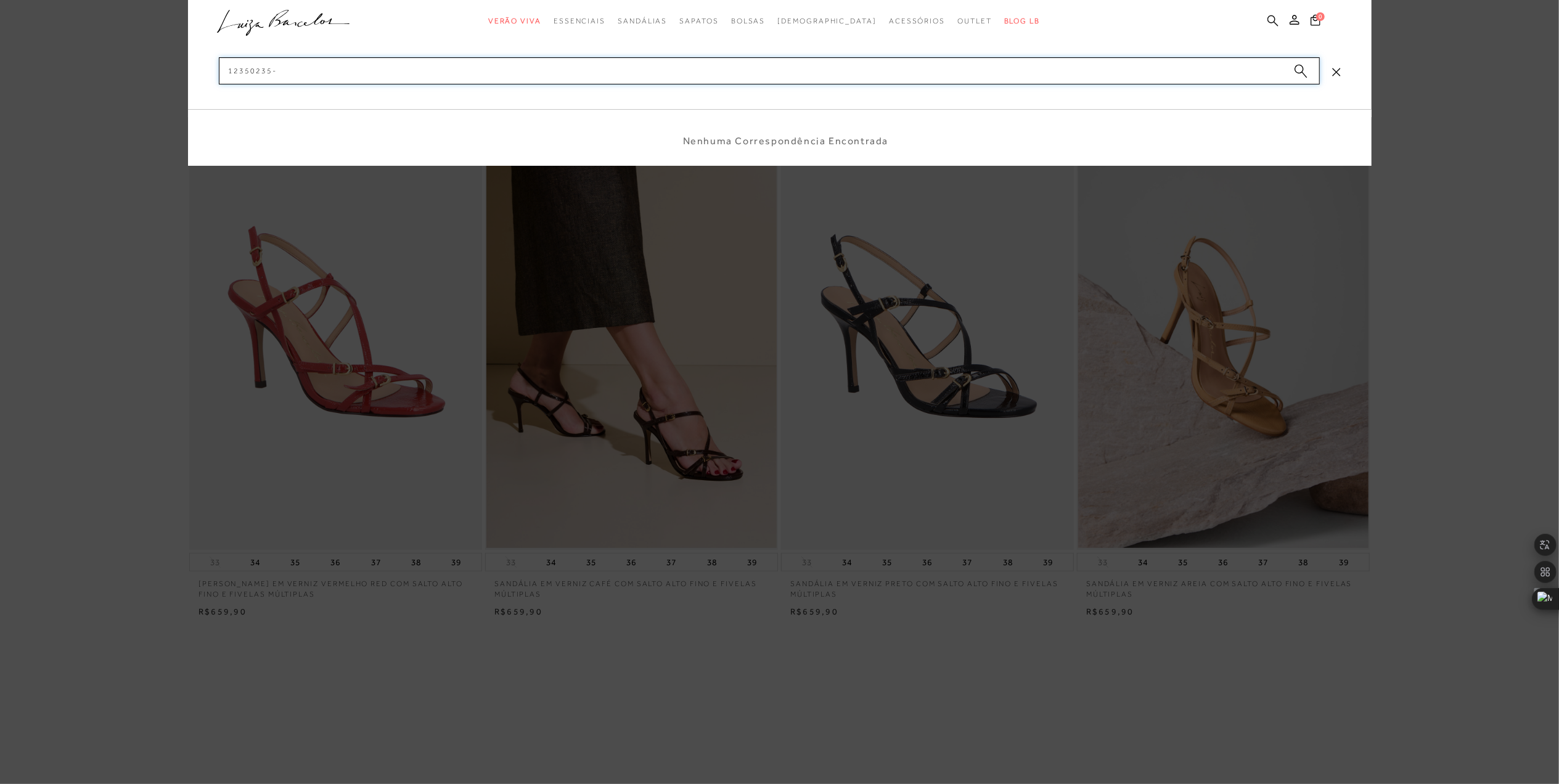
type input "12350235"
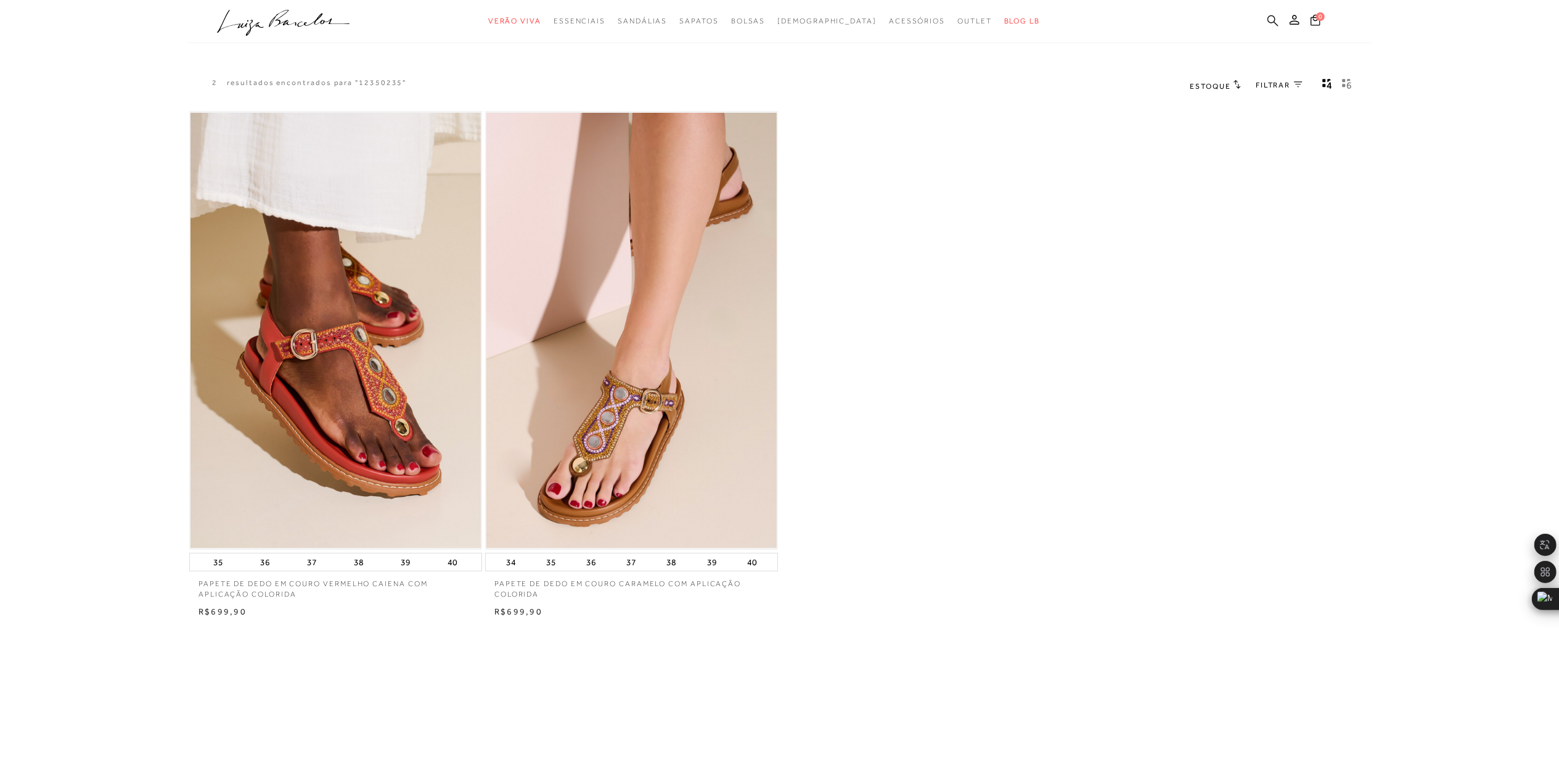
click at [1273, 16] on icon at bounding box center [1273, 20] width 11 height 11
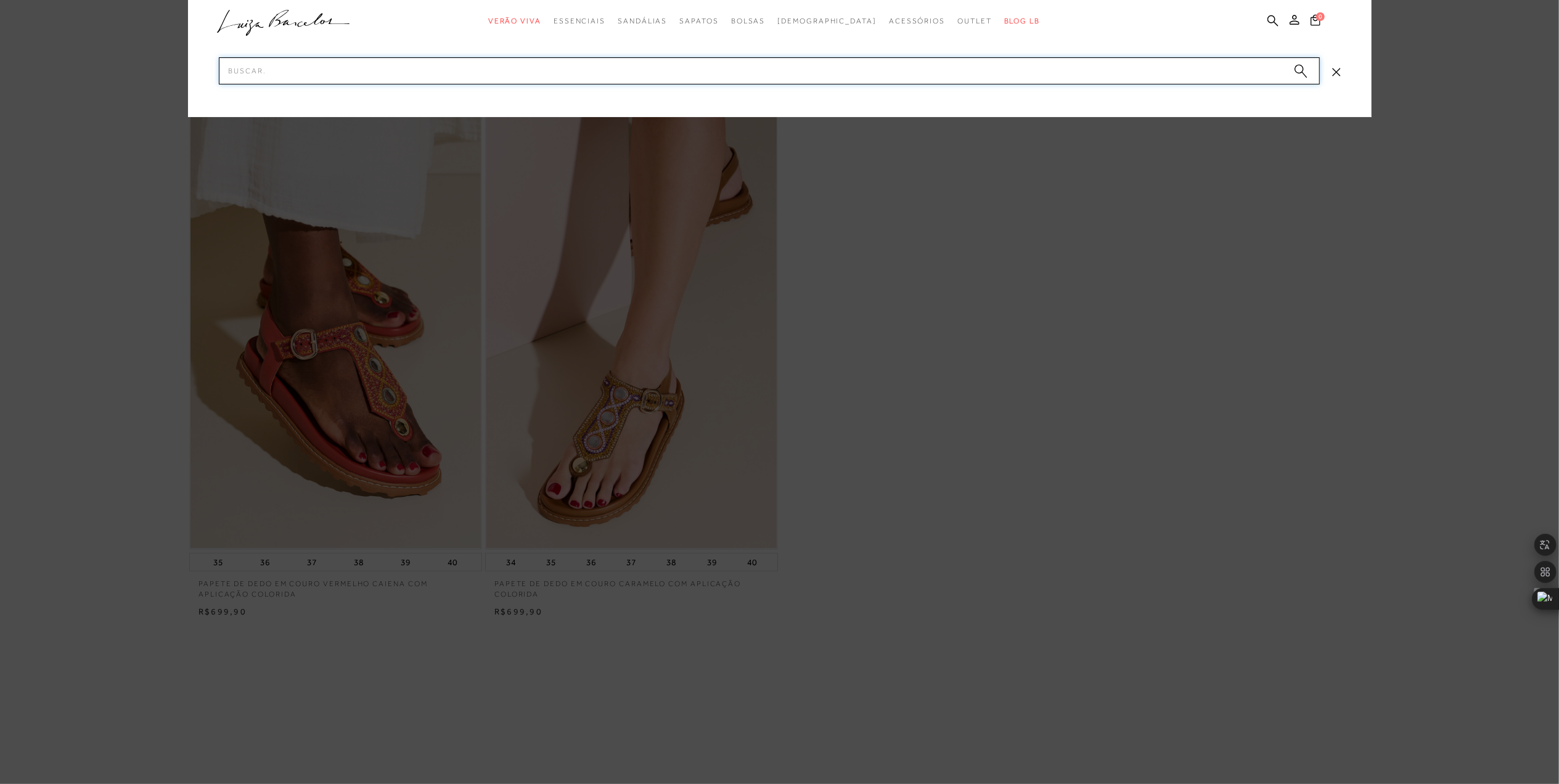
paste input "13400036-12"
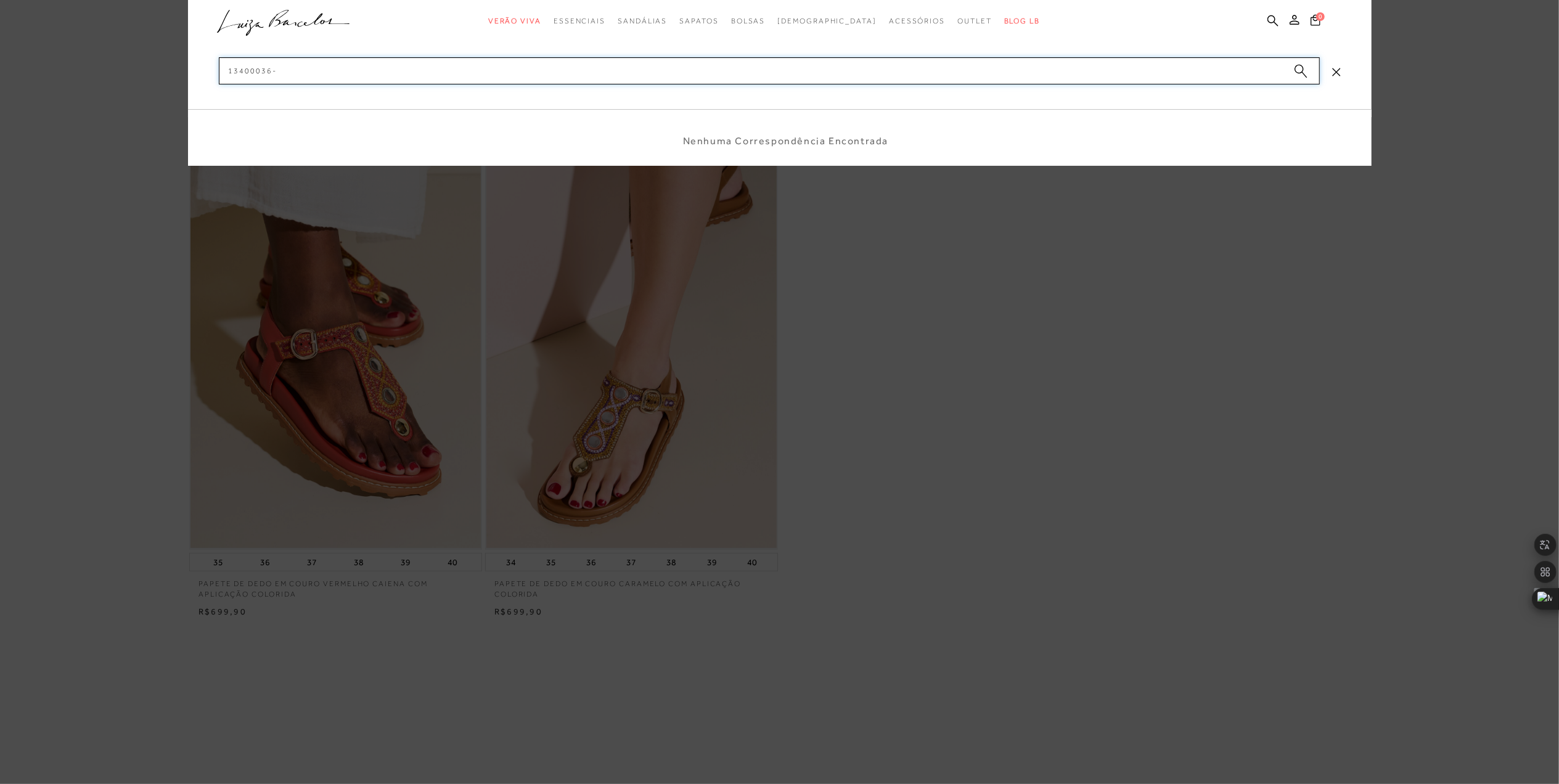
type input "13400036"
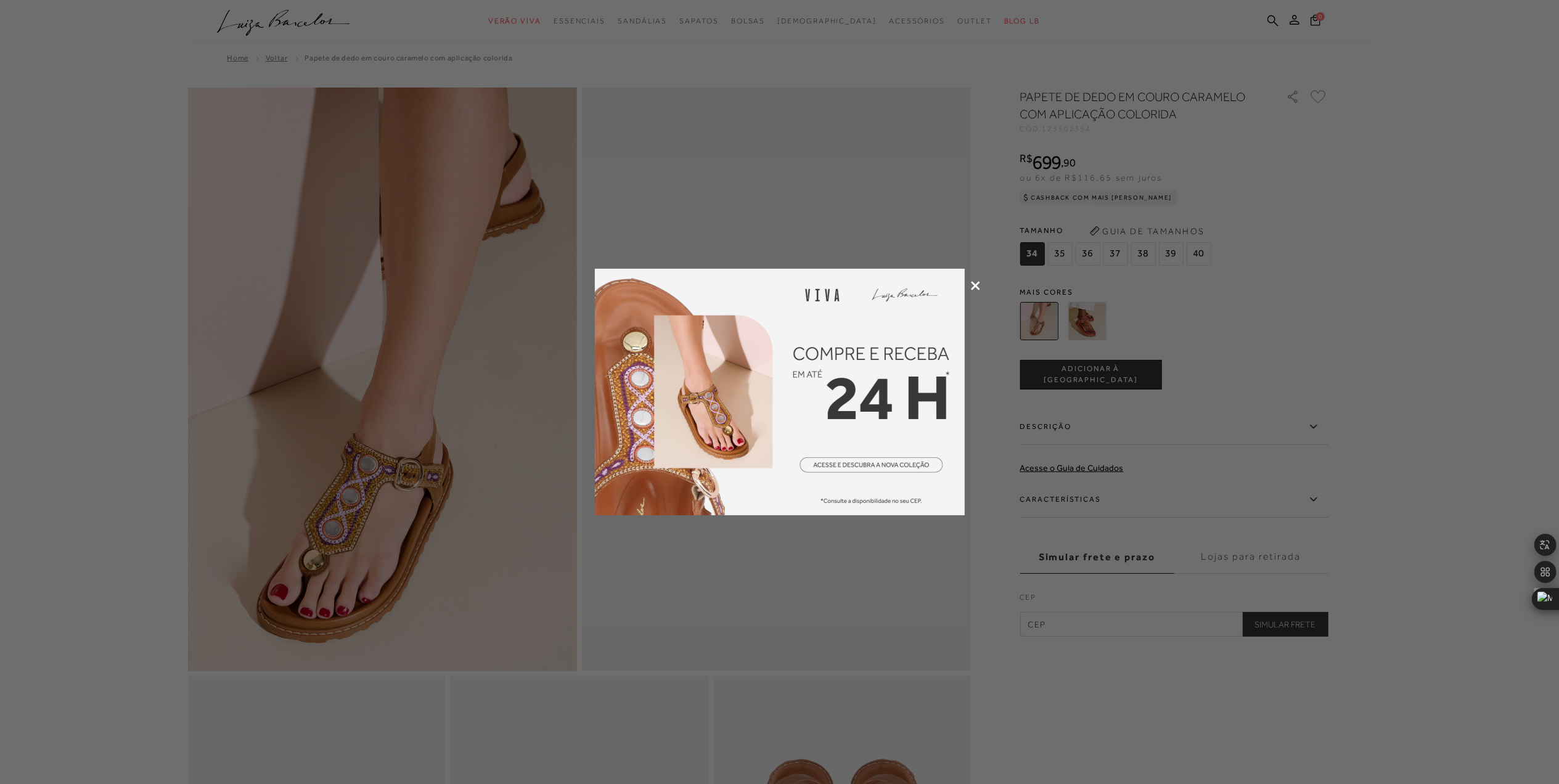
click at [979, 283] on icon at bounding box center [975, 285] width 9 height 9
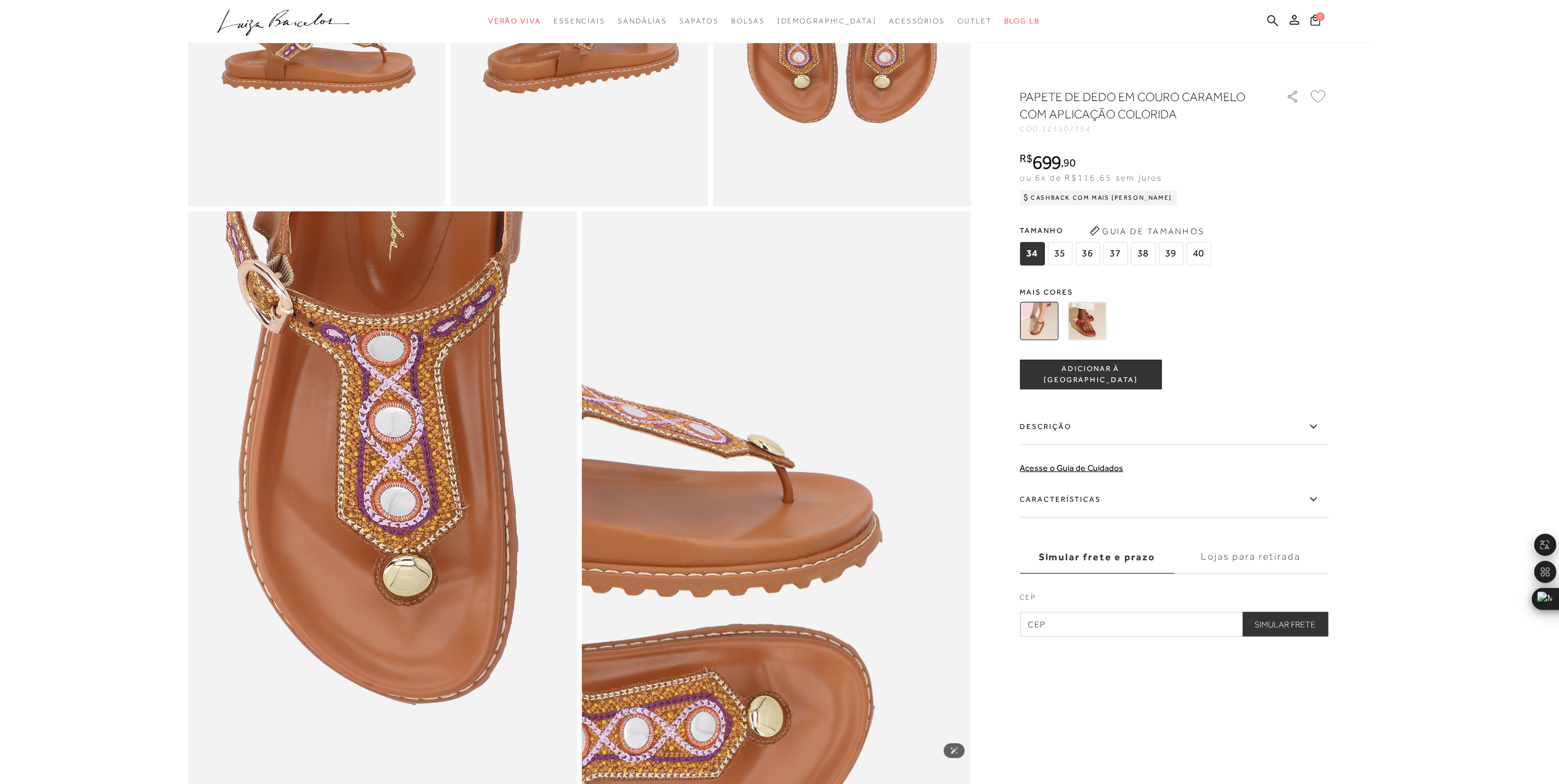
scroll to position [821, 0]
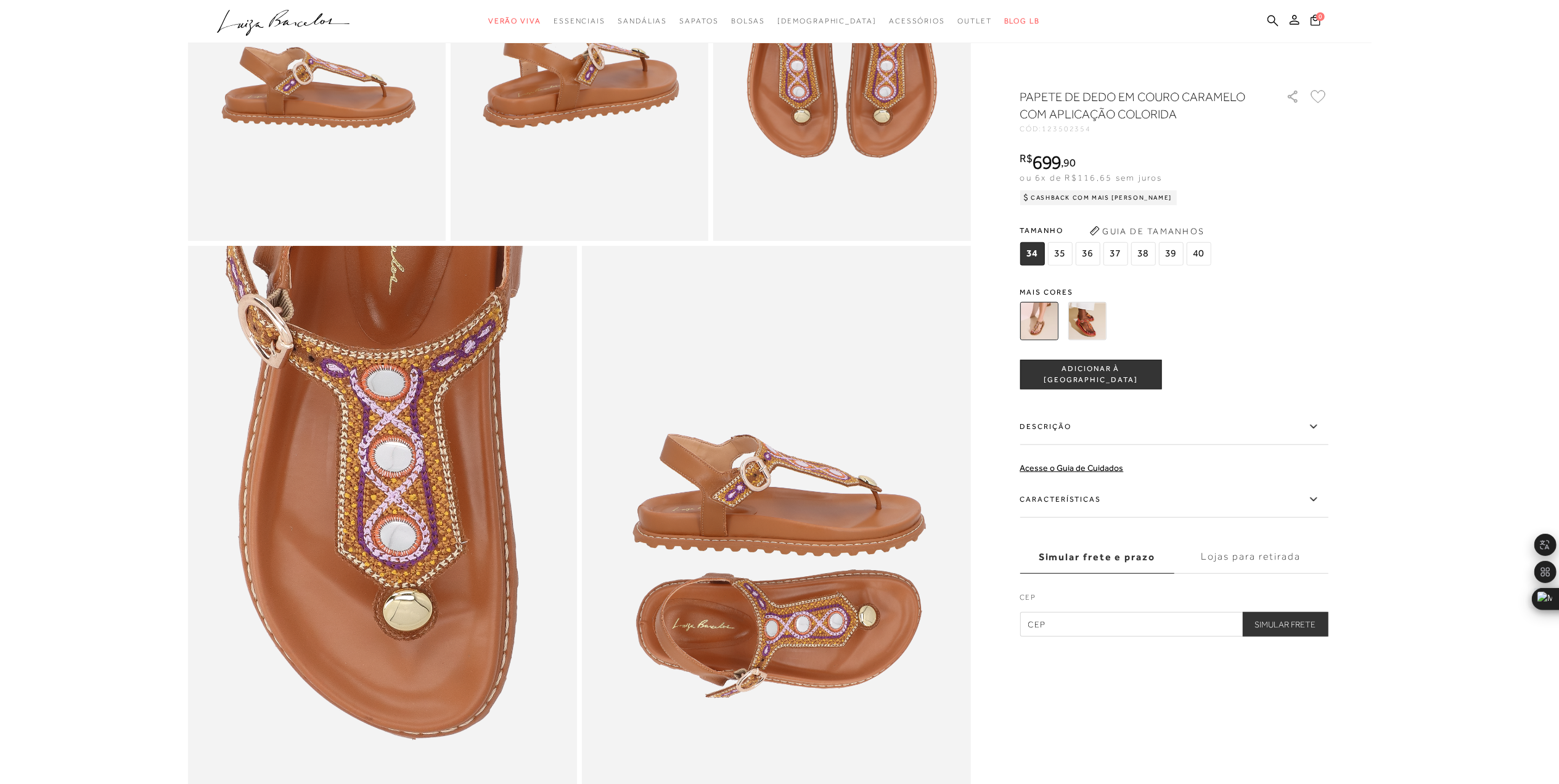
click at [1093, 130] on div "CÓD: 123502354" at bounding box center [1144, 129] width 247 height 8
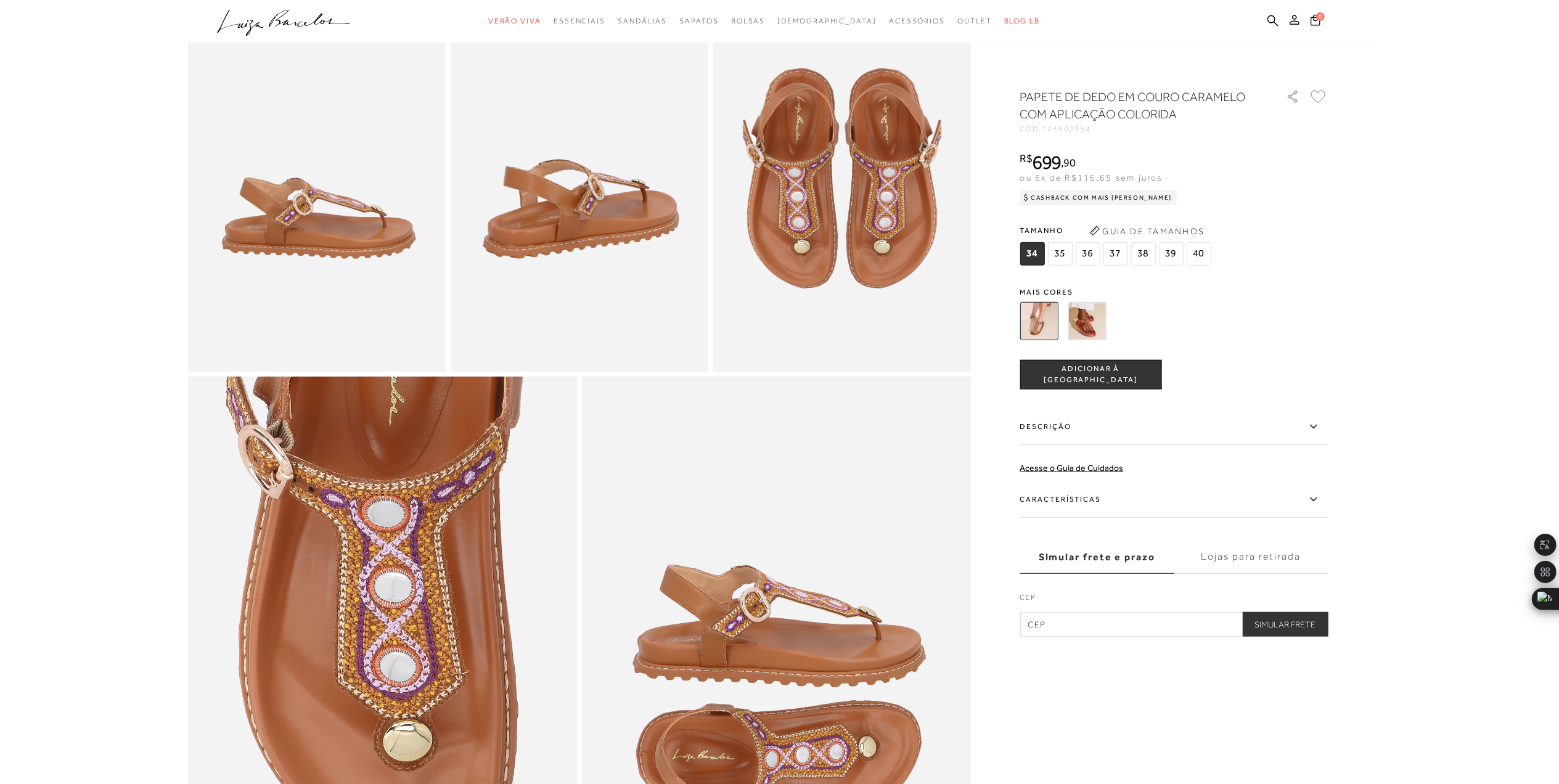
scroll to position [657, 0]
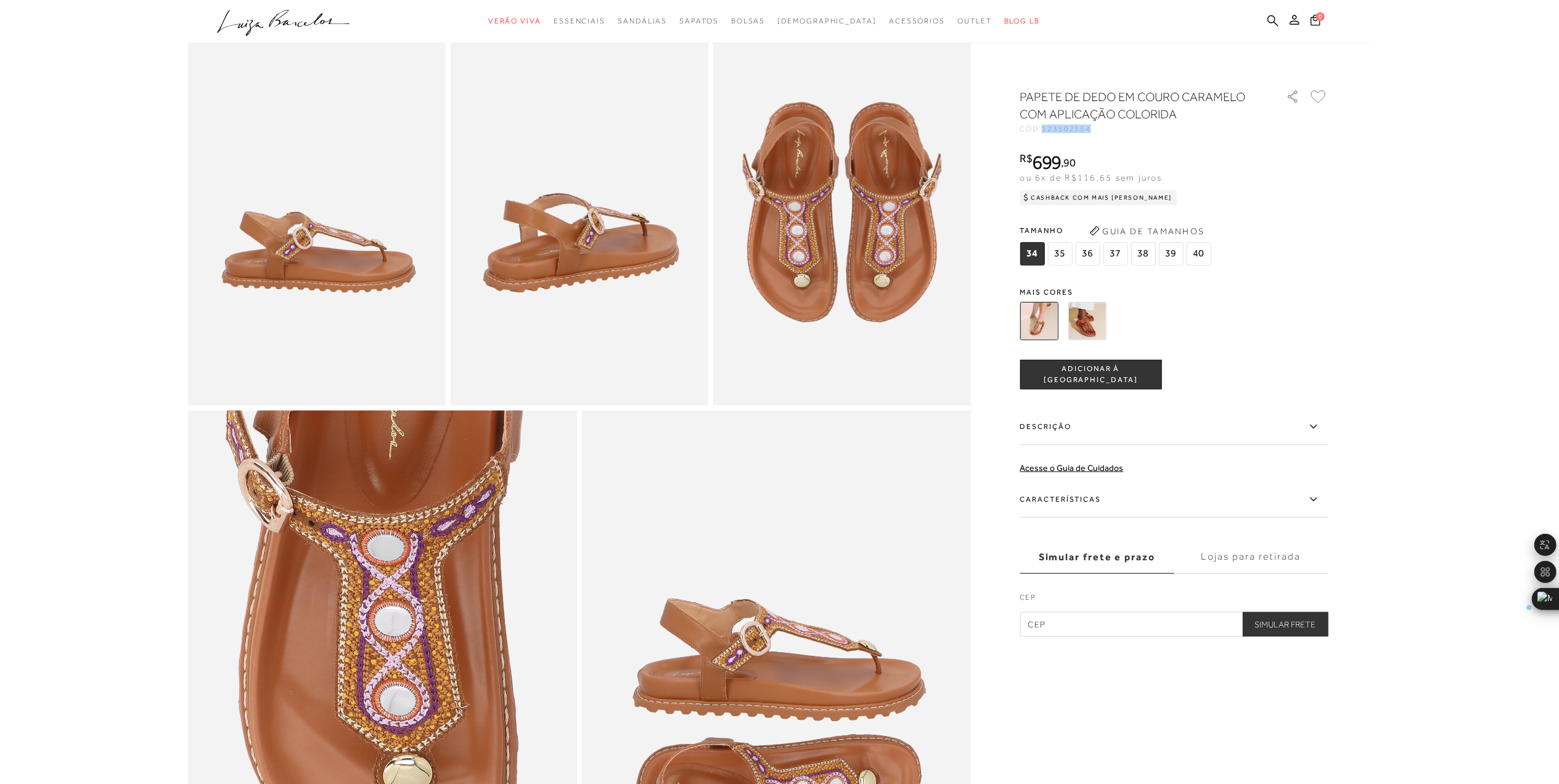
drag, startPoint x: 1096, startPoint y: 130, endPoint x: 1044, endPoint y: 130, distance: 52.0
click at [1044, 130] on div "CÓD: 123502354" at bounding box center [1144, 129] width 247 height 8
drag, startPoint x: 1044, startPoint y: 130, endPoint x: 1058, endPoint y: 131, distance: 14.0
copy span "123502354"
click at [1117, 129] on div "CÓD: 123502354" at bounding box center [1144, 129] width 247 height 8
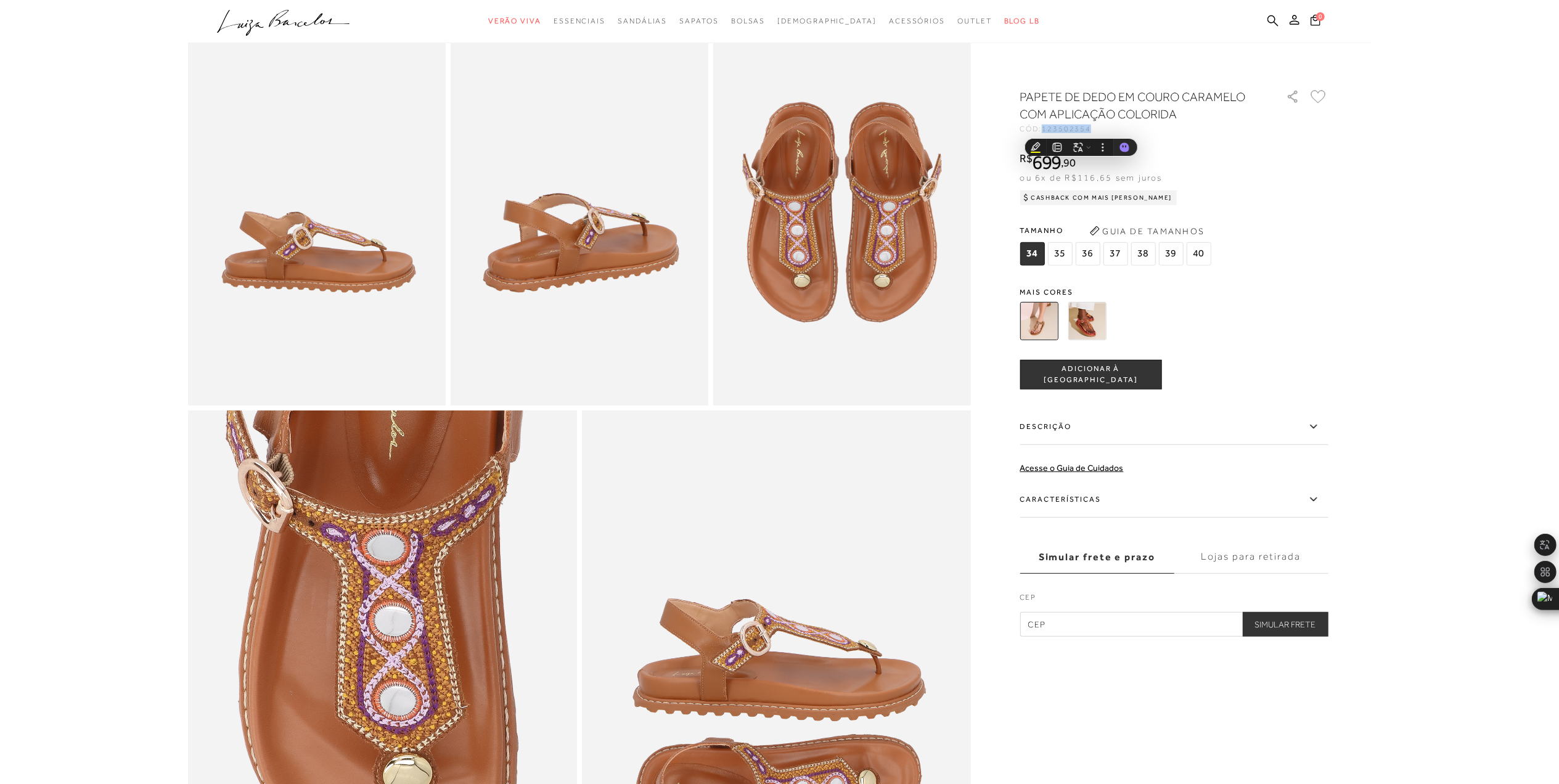
copy span "123502354"
click at [1071, 321] on img at bounding box center [1088, 321] width 38 height 38
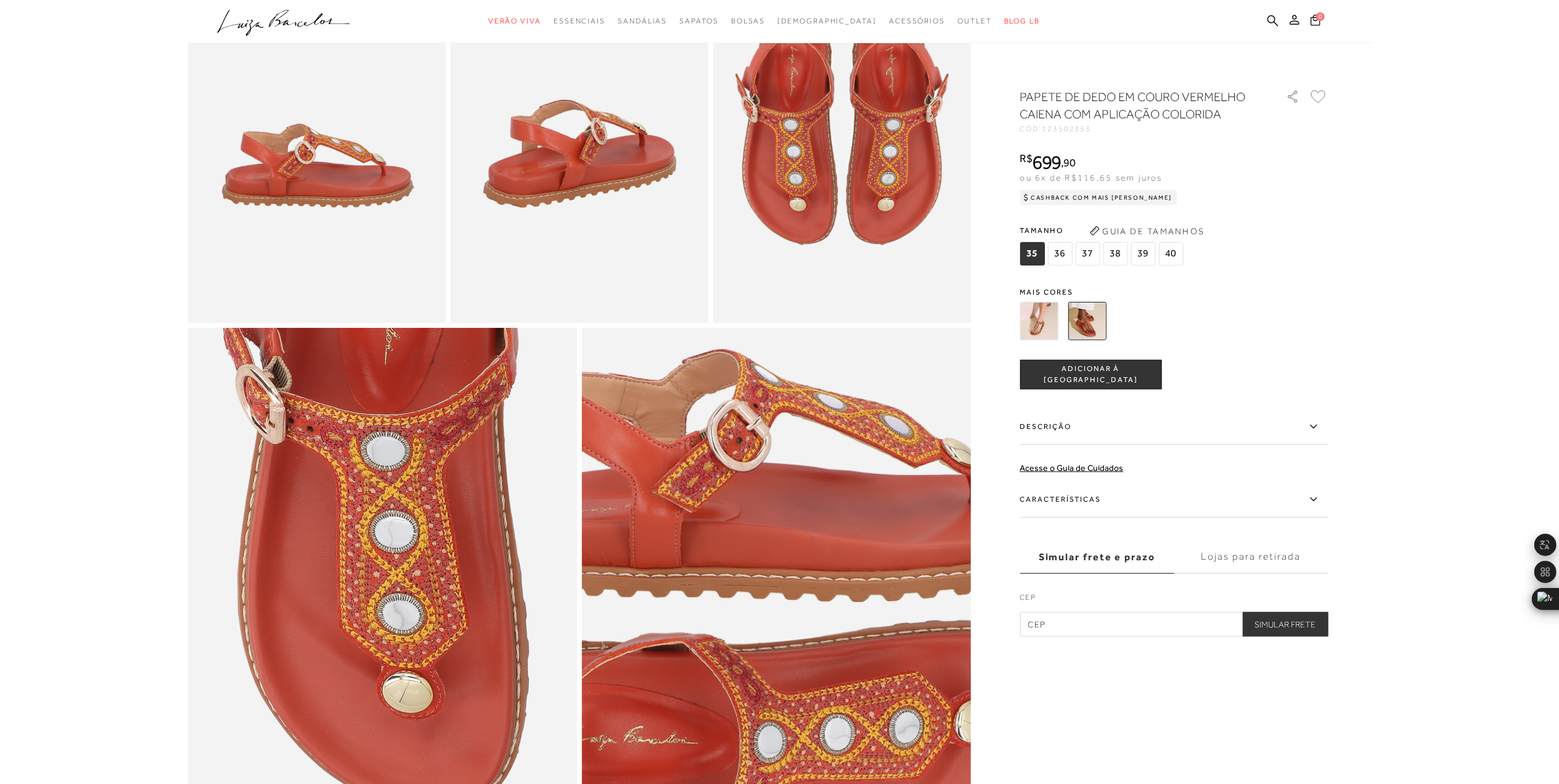
scroll to position [986, 0]
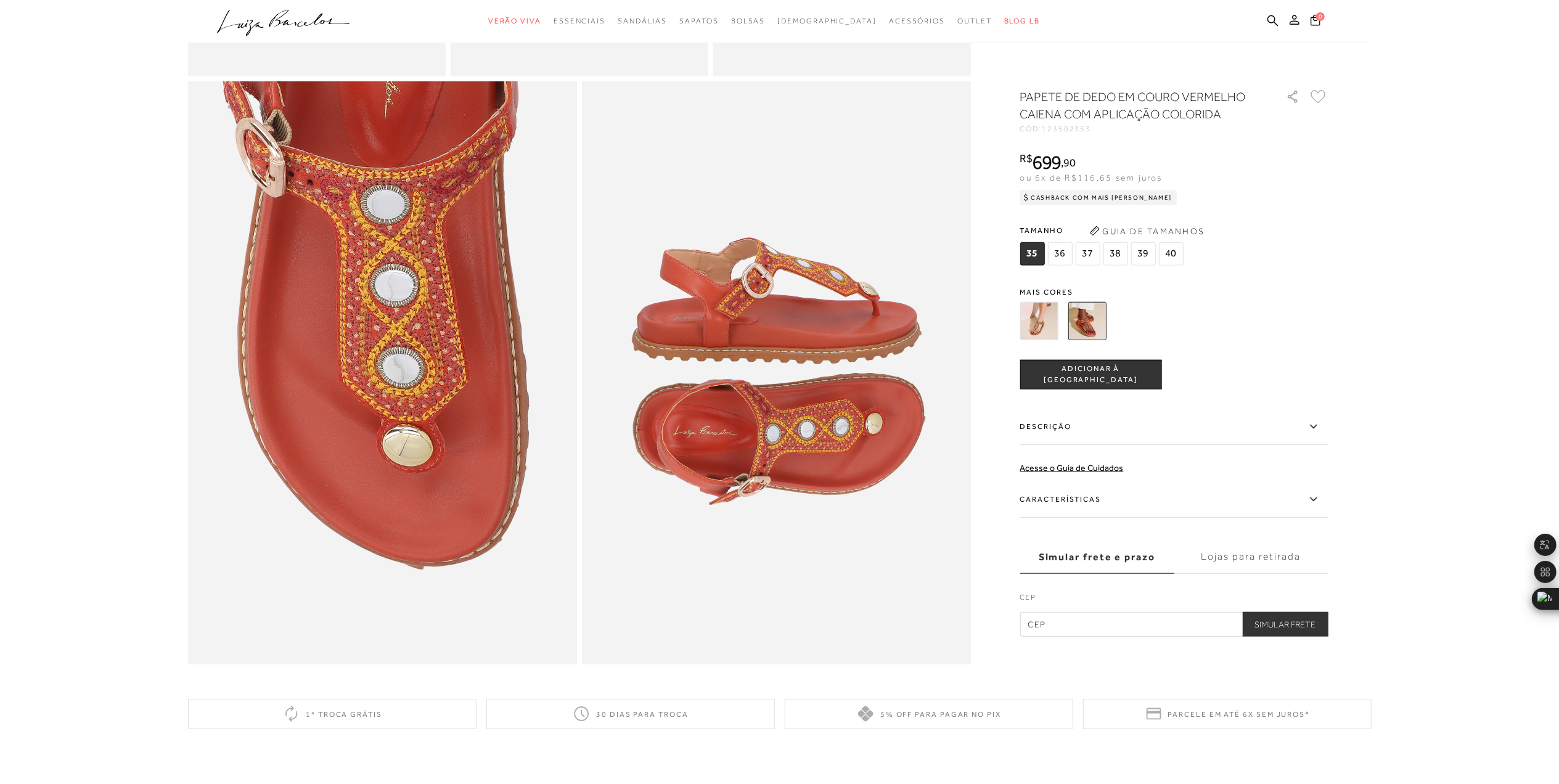
click at [1034, 330] on img at bounding box center [1039, 321] width 38 height 38
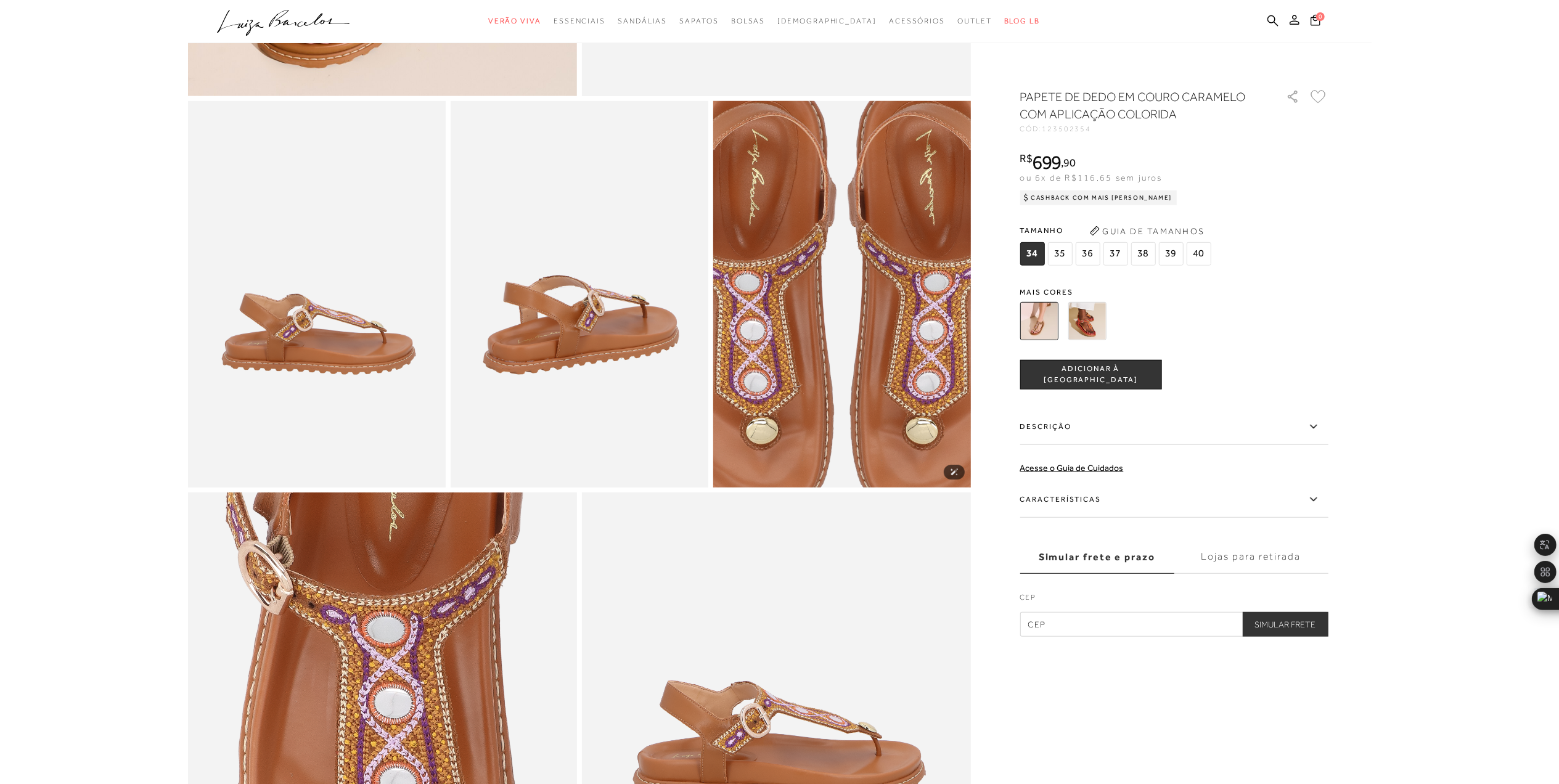
scroll to position [986, 0]
